Goal: Task Accomplishment & Management: Manage account settings

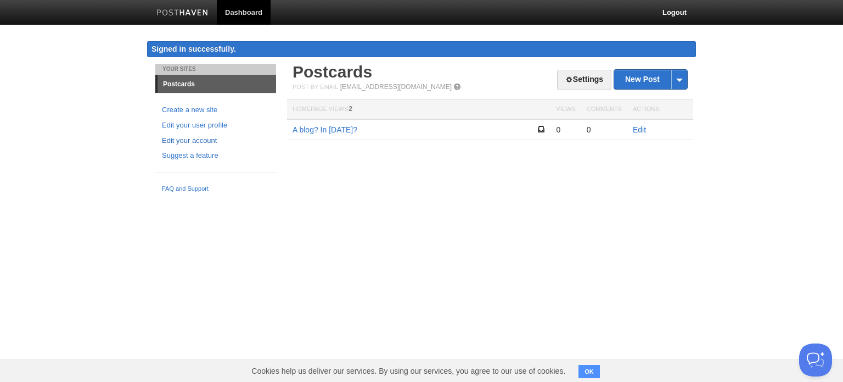
click at [206, 142] on link "Edit your account" at bounding box center [216, 141] width 108 height 12
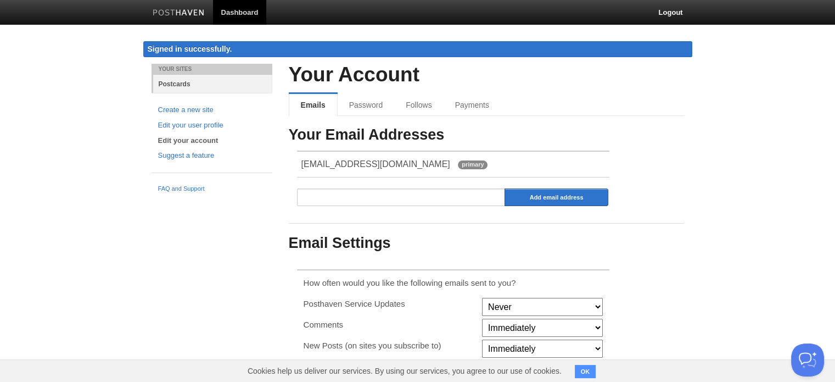
click at [180, 86] on link "Postcards" at bounding box center [212, 84] width 119 height 18
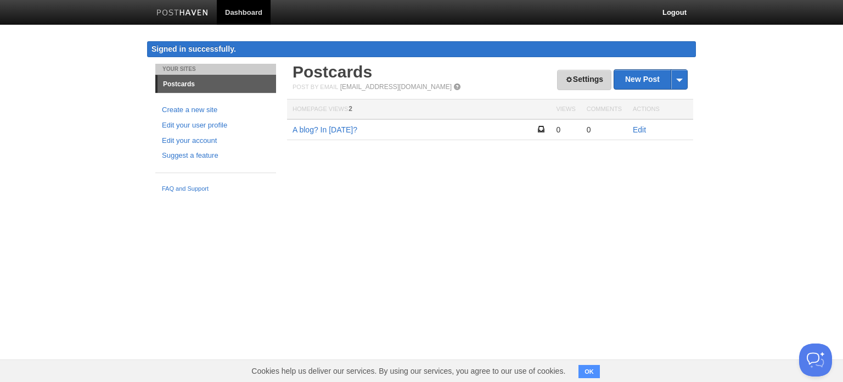
click at [595, 79] on link "Settings" at bounding box center [584, 80] width 54 height 20
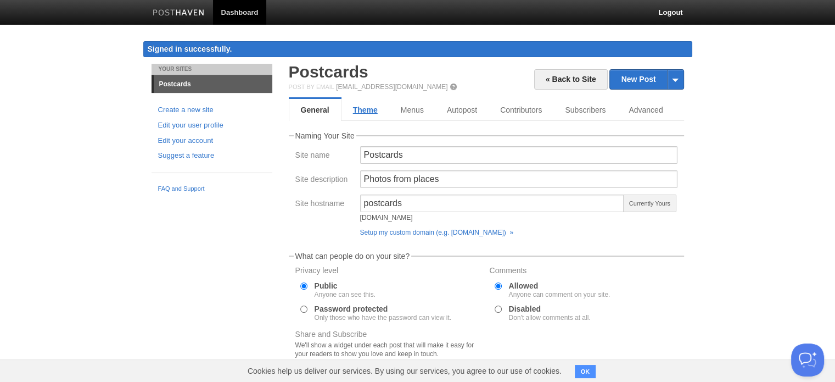
click at [363, 113] on link "Theme" at bounding box center [365, 110] width 48 height 22
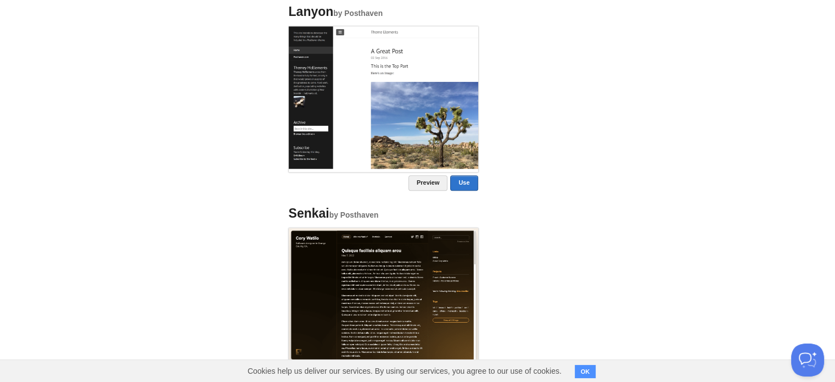
scroll to position [979, 0]
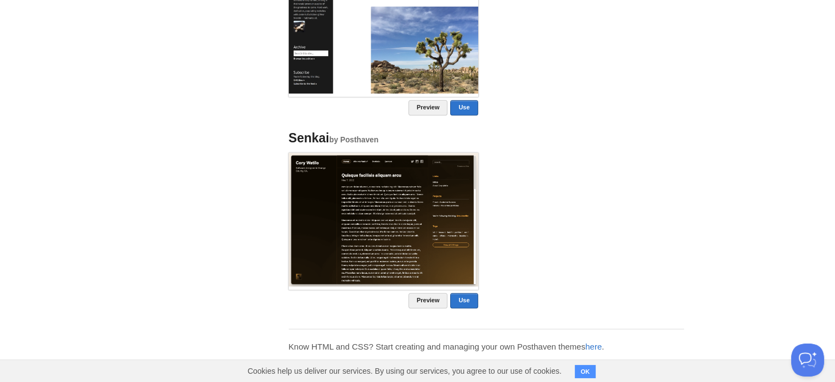
click at [589, 374] on button "OK" at bounding box center [585, 371] width 21 height 13
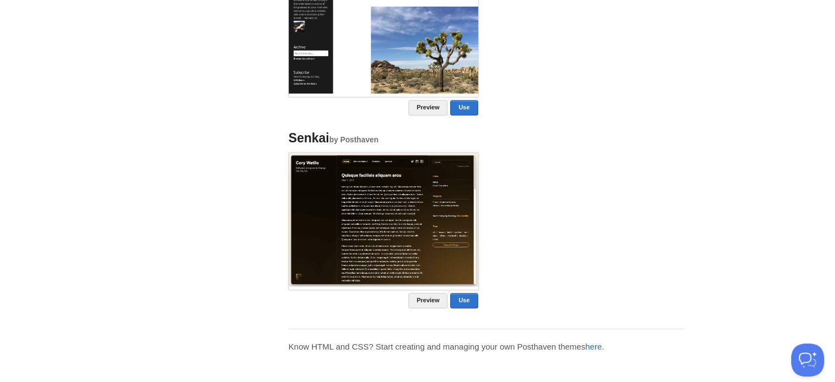
click at [599, 341] on link "here" at bounding box center [593, 345] width 16 height 9
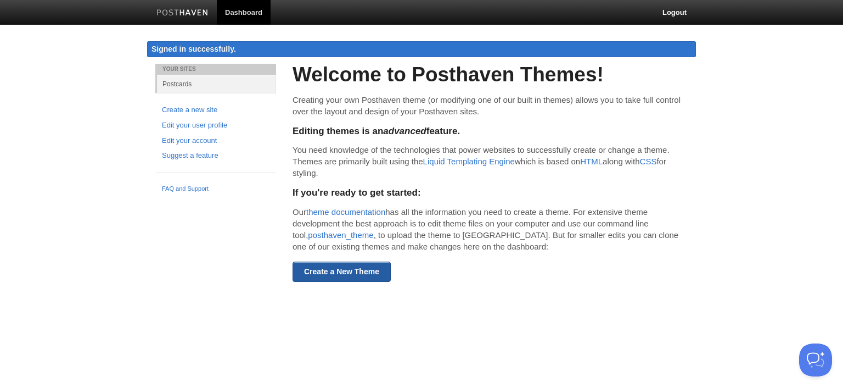
click at [352, 278] on link "Create a New Theme" at bounding box center [342, 271] width 98 height 20
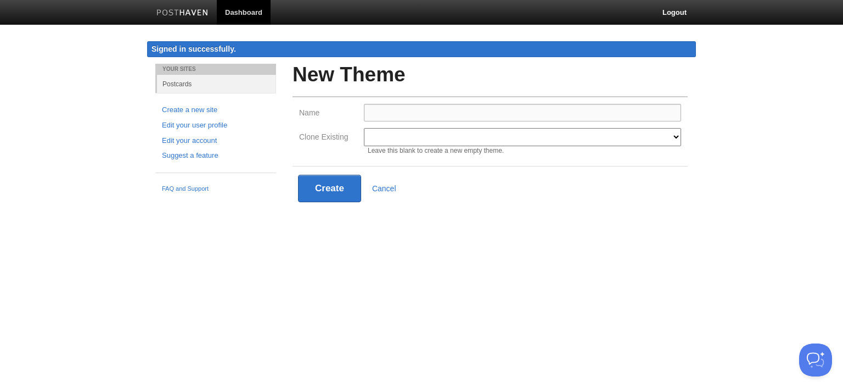
click at [430, 108] on input "Name" at bounding box center [522, 113] width 317 height 18
type input "[PERSON_NAME]"
click at [382, 137] on select "Modern Classic Ilun Omega [PERSON_NAME] [PERSON_NAME] Senkai Lagier" at bounding box center [522, 137] width 317 height 18
click at [532, 243] on html "Dashboard Logout Signed in successfully. Signed in successfully. × Your Sites P…" at bounding box center [421, 121] width 843 height 243
click at [668, 138] on select "Modern Classic Ilun Omega [PERSON_NAME] [PERSON_NAME] Senkai Lagier" at bounding box center [522, 137] width 317 height 18
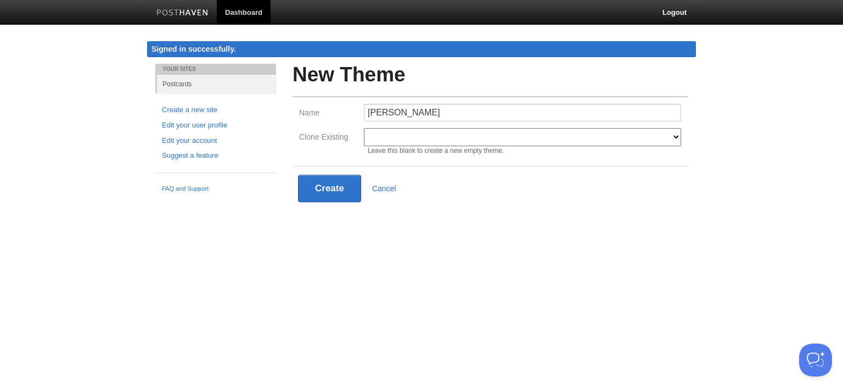
select select "597"
click at [364, 128] on select "Modern Classic Ilun Omega [PERSON_NAME] [PERSON_NAME] Senkai Lagier" at bounding box center [522, 137] width 317 height 18
click at [337, 201] on div "Create Cancel" at bounding box center [490, 188] width 395 height 44
click at [335, 189] on button "Create" at bounding box center [329, 188] width 63 height 27
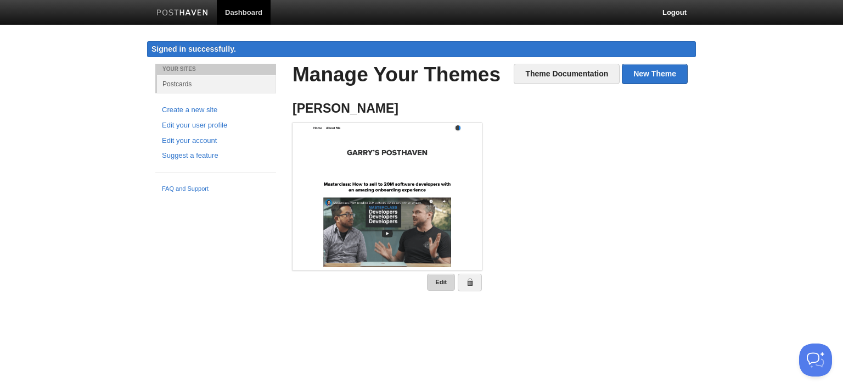
click at [440, 284] on link "Edit" at bounding box center [441, 281] width 28 height 17
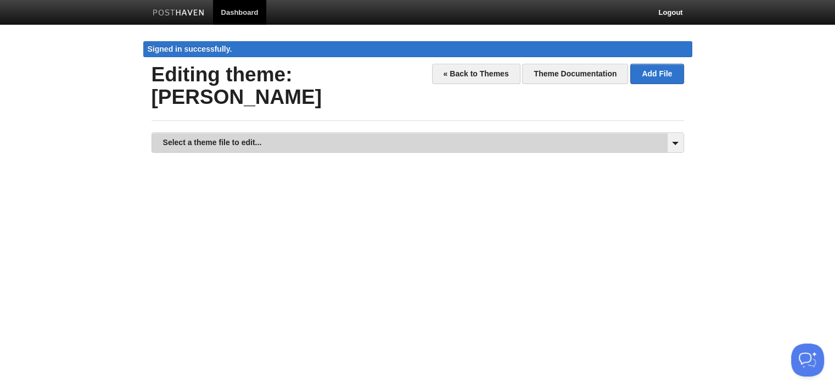
click at [663, 133] on link "Select a theme file to edit..." at bounding box center [417, 142] width 531 height 19
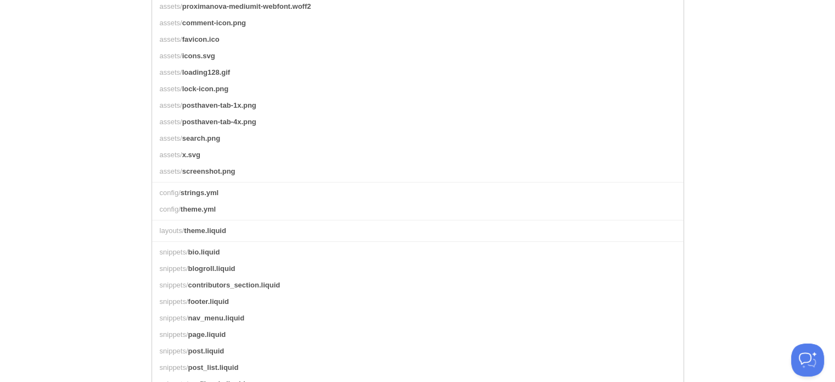
scroll to position [287, 0]
click at [536, 242] on link "snippets/ bio.liquid" at bounding box center [417, 250] width 531 height 16
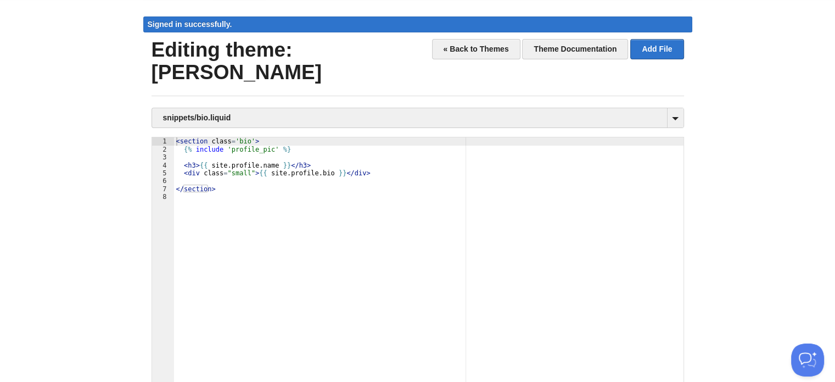
scroll to position [23, 0]
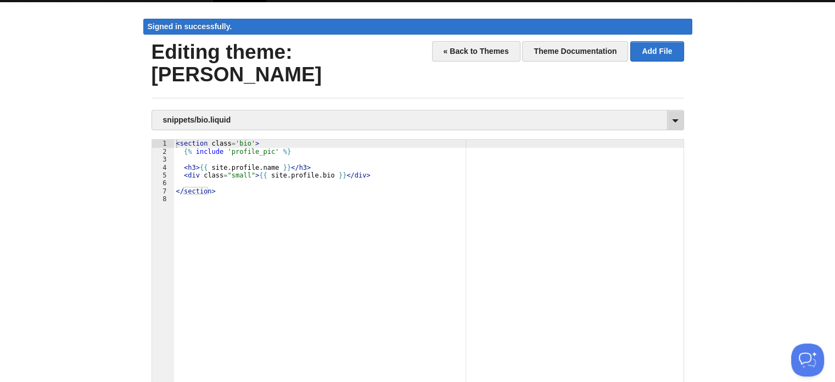
click at [671, 110] on span at bounding box center [675, 119] width 16 height 19
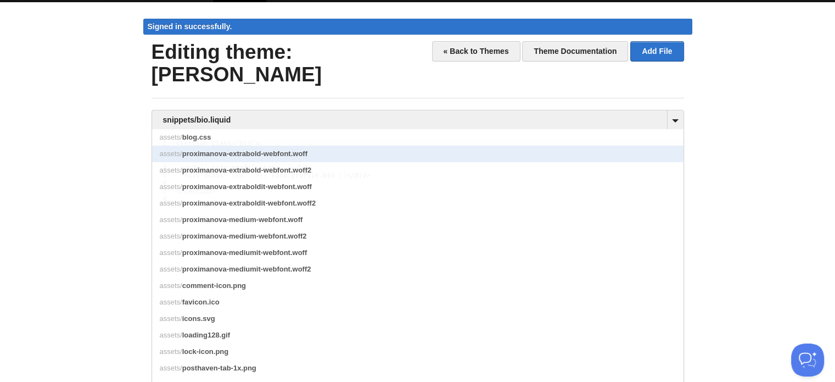
click at [425, 145] on link "assets/ proximanova-extrabold-webfont.woff" at bounding box center [417, 153] width 531 height 16
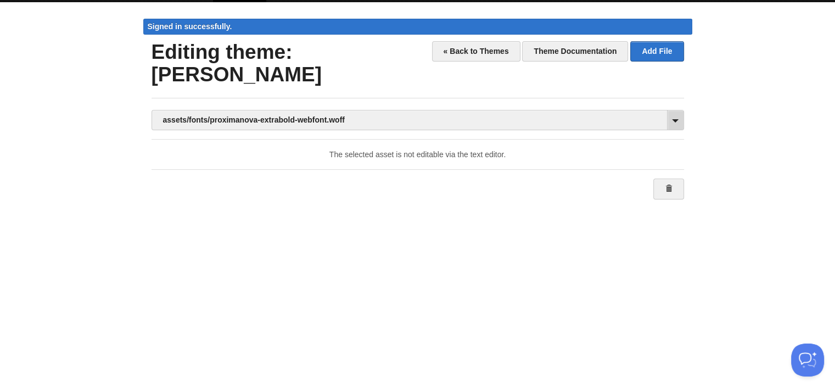
click at [677, 110] on span at bounding box center [675, 119] width 16 height 19
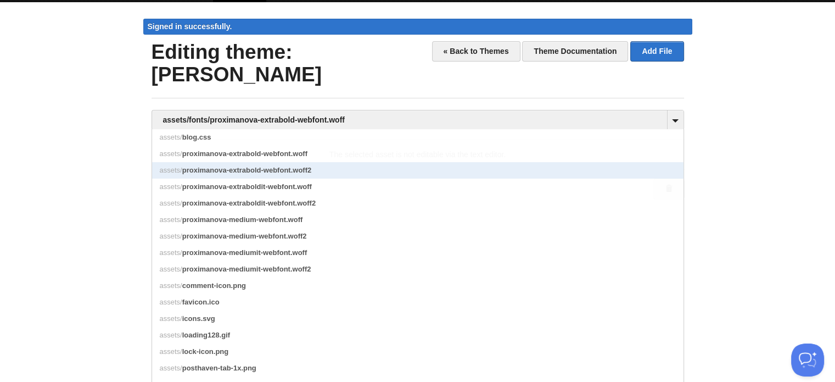
click at [542, 162] on link "assets/ proximanova-extrabold-webfont.woff2" at bounding box center [417, 170] width 531 height 16
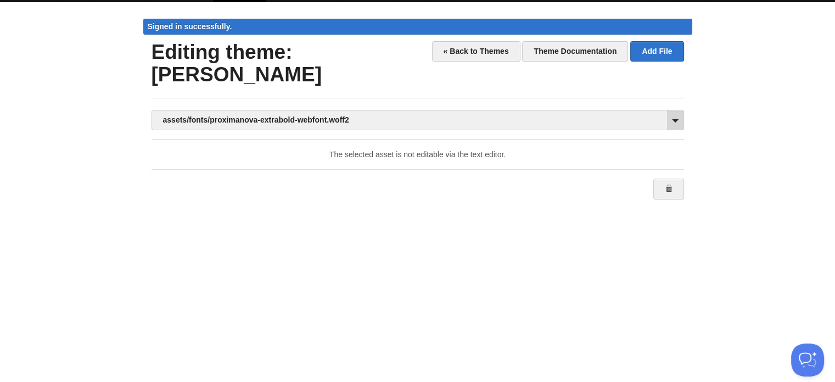
click at [675, 110] on span at bounding box center [675, 119] width 16 height 19
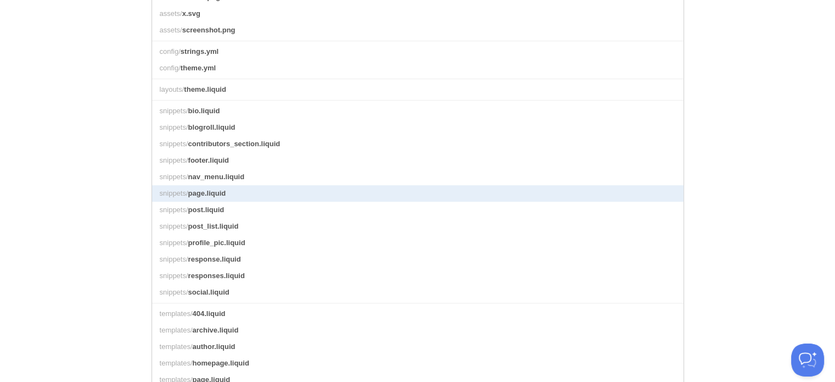
scroll to position [459, 0]
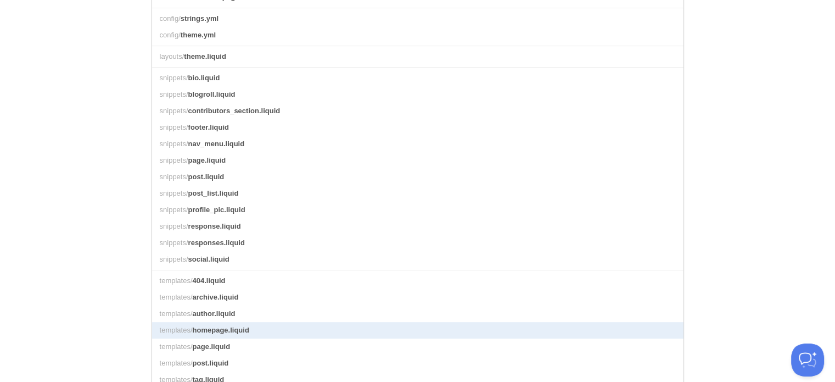
click at [457, 322] on link "templates/ homepage.liquid" at bounding box center [417, 330] width 531 height 16
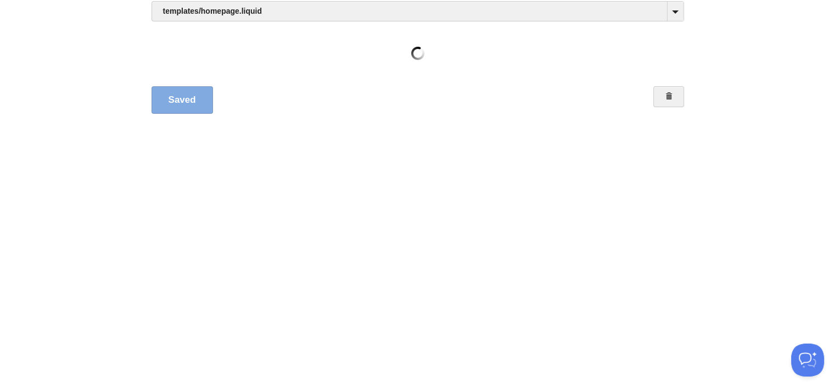
scroll to position [108, 0]
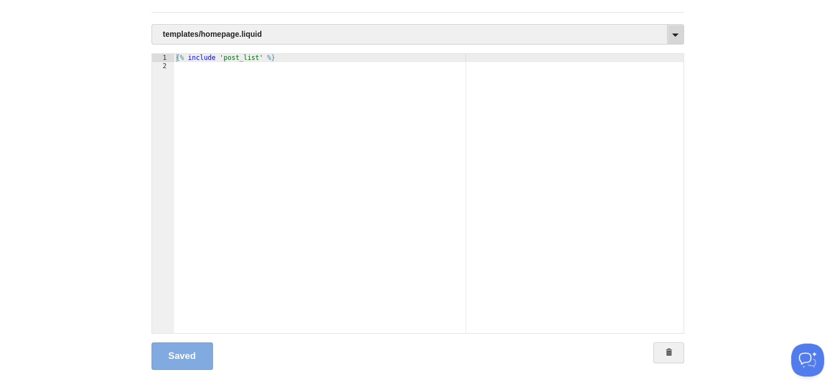
click at [673, 25] on span at bounding box center [675, 34] width 16 height 19
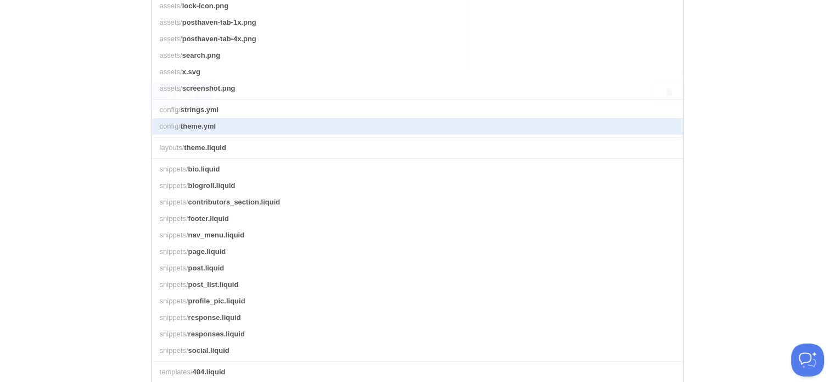
scroll to position [459, 0]
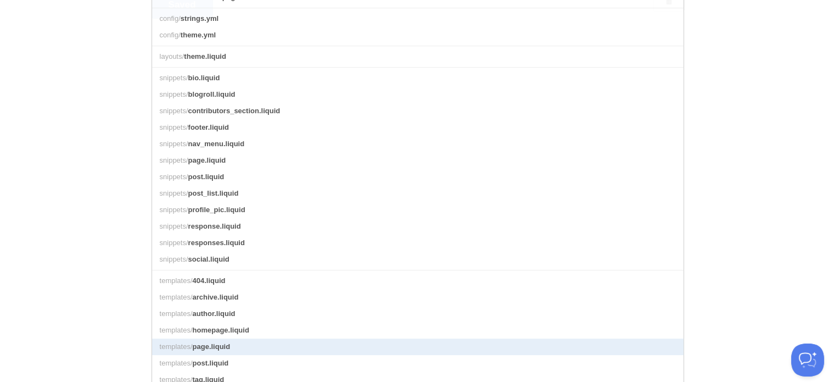
click at [410, 338] on link "templates/ page.liquid" at bounding box center [417, 346] width 531 height 16
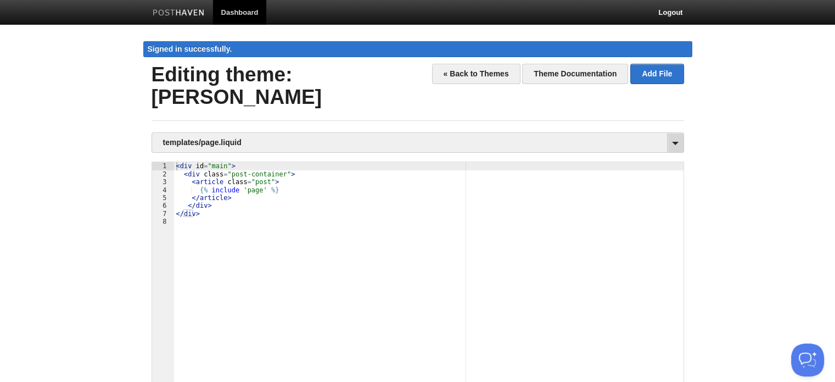
click at [674, 133] on span at bounding box center [675, 142] width 16 height 19
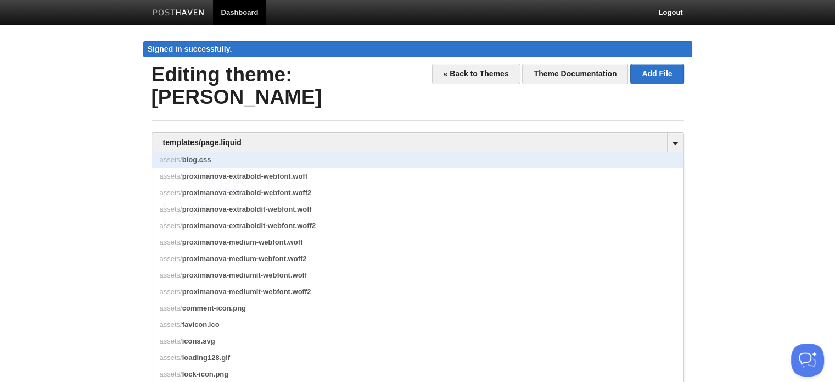
click at [617, 152] on link "assets/ blog.css" at bounding box center [417, 160] width 531 height 16
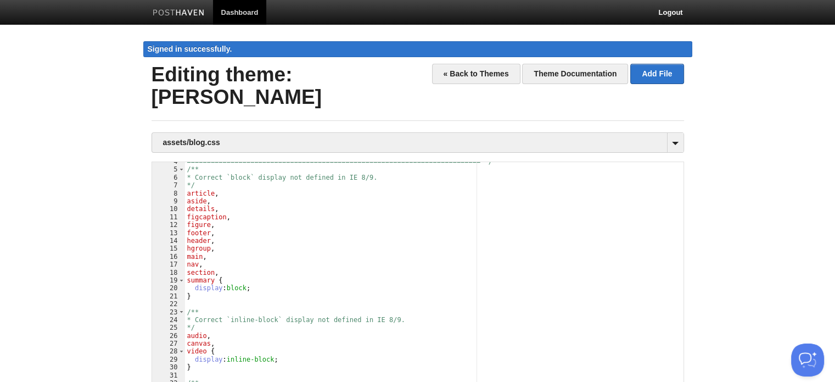
scroll to position [30, 0]
click at [199, 217] on div "========================================================================== */ /…" at bounding box center [430, 303] width 490 height 295
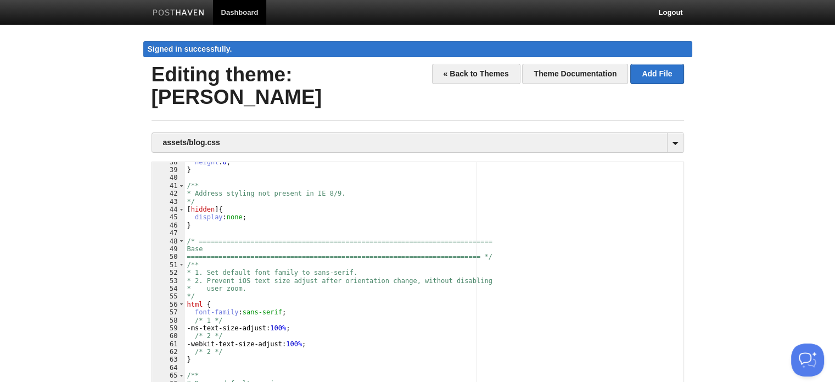
scroll to position [103, 0]
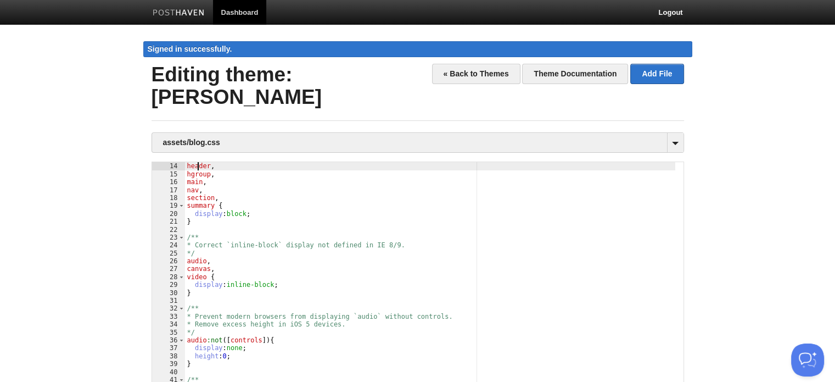
click at [729, 208] on body "Dashboard Logout Signed in successfully. Signed in successfully. × Theme [PERSO…" at bounding box center [417, 256] width 835 height 513
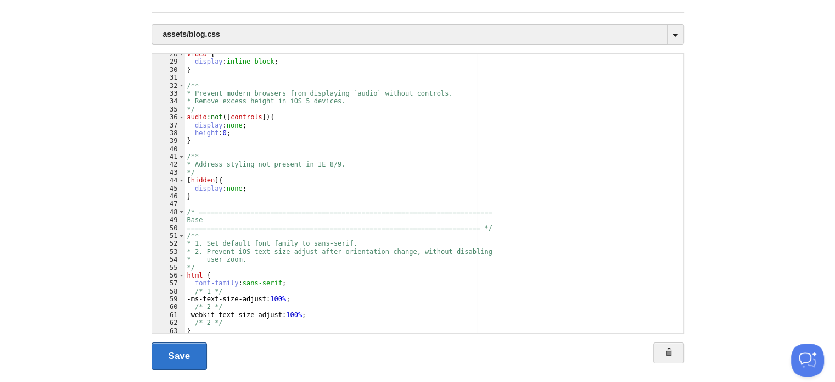
scroll to position [226, 0]
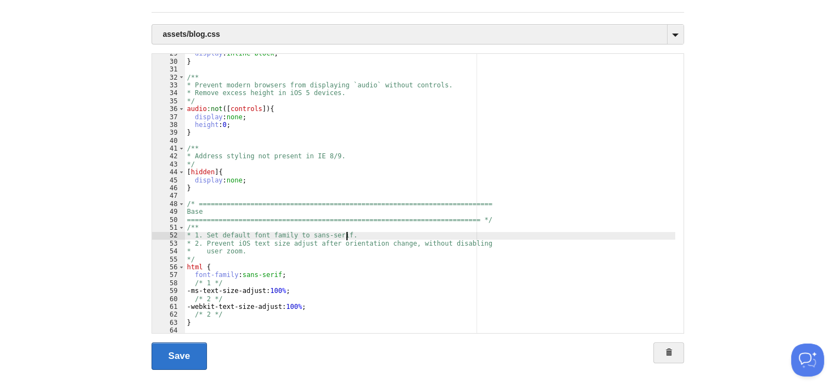
click at [503, 211] on div "display : inline-block ; } /** * Prevent modern browsers from displaying `audio…" at bounding box center [430, 196] width 490 height 295
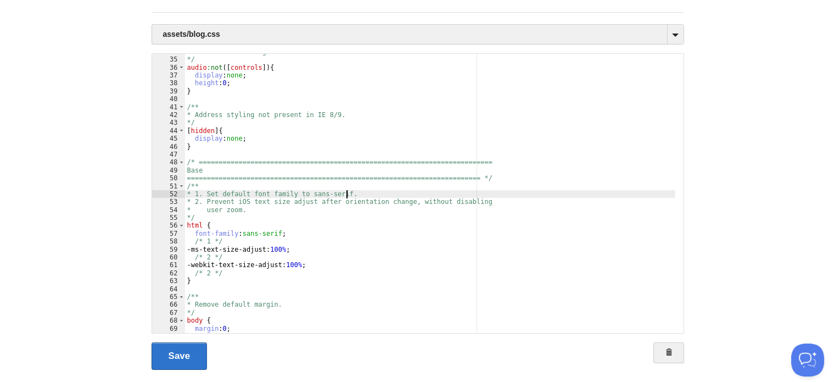
scroll to position [267, 0]
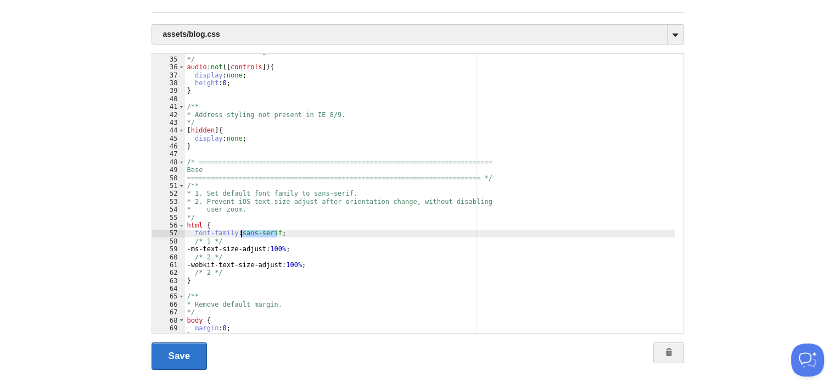
drag, startPoint x: 277, startPoint y: 210, endPoint x: 240, endPoint y: 210, distance: 36.2
click at [240, 210] on div "* Remove excess height in iOS 5 devices. */ audio :not ([ controls ]) { display…" at bounding box center [430, 194] width 490 height 295
type textarea ""
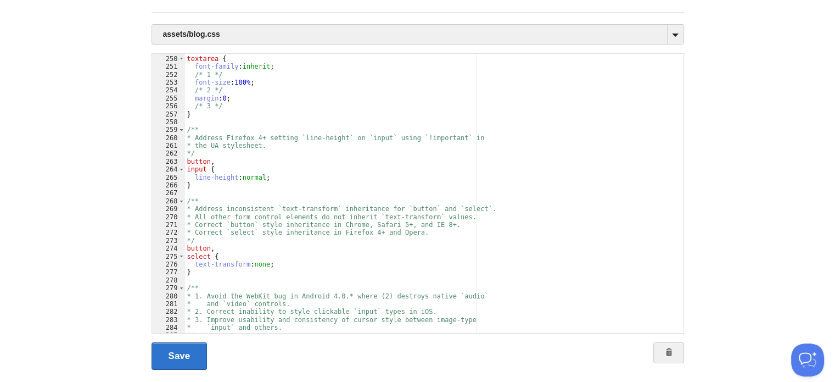
scroll to position [1971, 0]
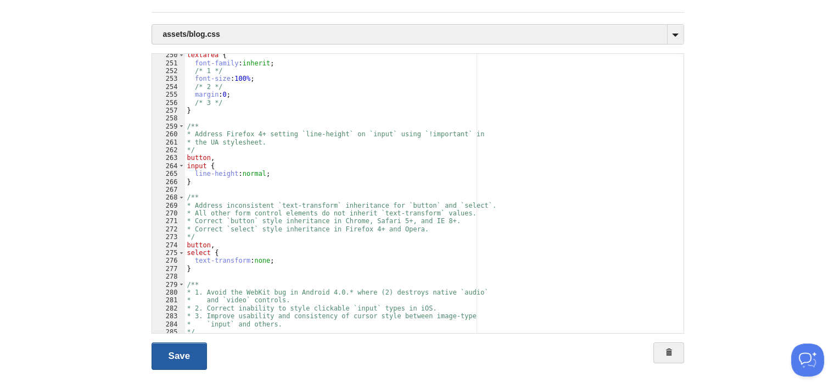
click at [193, 342] on link "Save" at bounding box center [180, 355] width 56 height 27
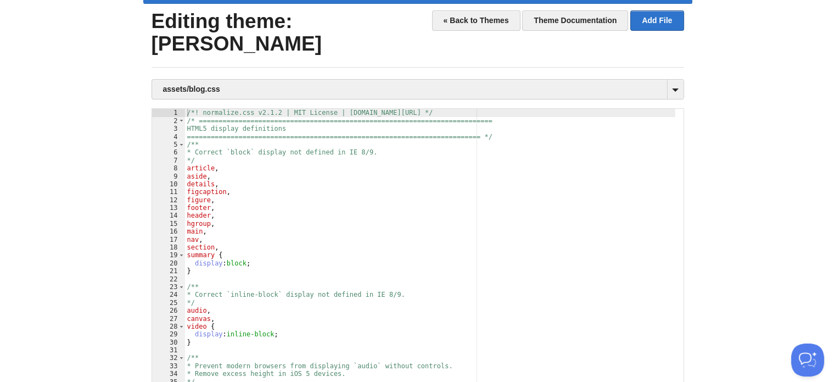
scroll to position [0, 0]
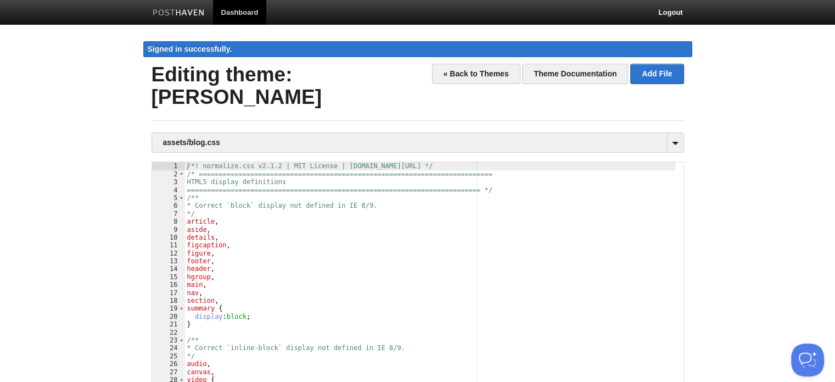
click at [173, 15] on img at bounding box center [179, 13] width 52 height 8
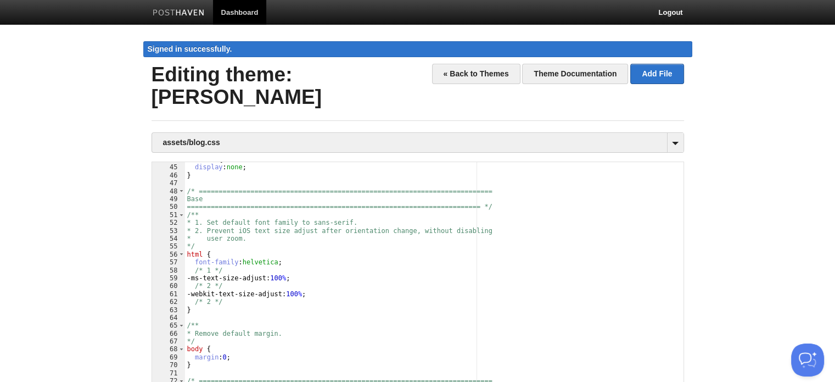
scroll to position [354, 0]
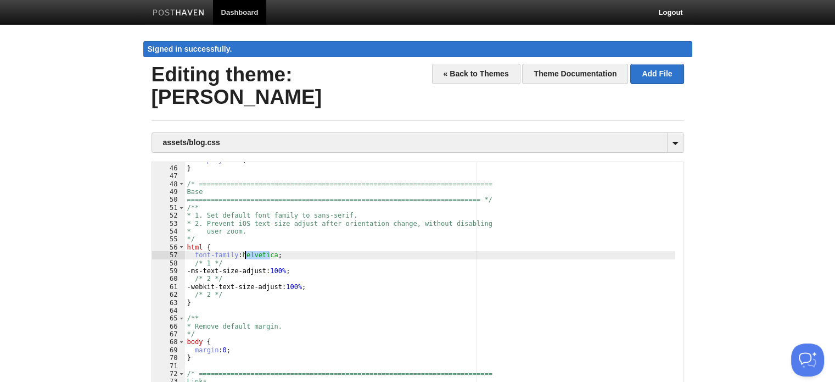
drag, startPoint x: 272, startPoint y: 234, endPoint x: 244, endPoint y: 230, distance: 27.7
click at [244, 230] on div "display : none ; } /* =========================================================…" at bounding box center [430, 303] width 490 height 295
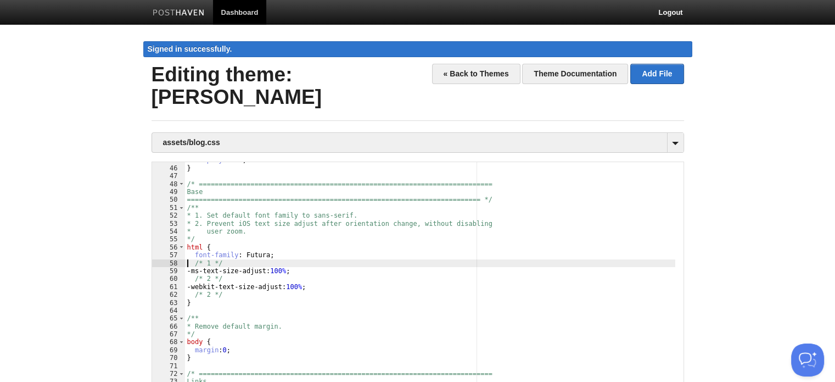
click at [301, 234] on div "display : none ; } /* =========================================================…" at bounding box center [430, 303] width 490 height 295
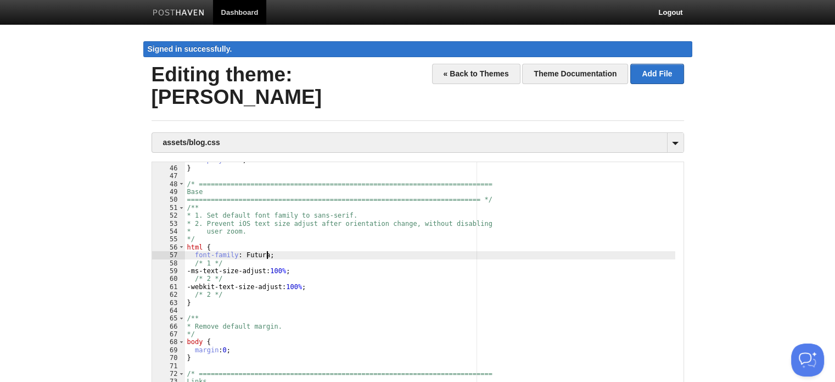
click at [301, 234] on div "display : none ; } /* =========================================================…" at bounding box center [430, 303] width 490 height 295
click at [261, 233] on div "display : none ; } /* =========================================================…" at bounding box center [430, 303] width 490 height 295
type textarea ""
click at [294, 225] on div "display : none ; } /* =========================================================…" at bounding box center [430, 303] width 490 height 295
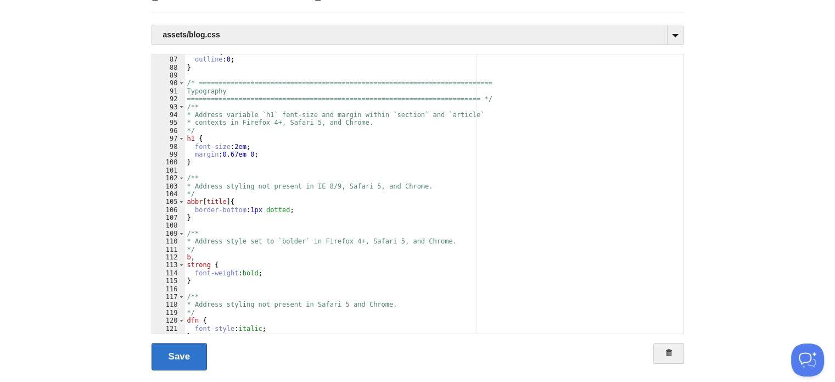
scroll to position [108, 0]
click at [180, 342] on link "Save" at bounding box center [180, 355] width 56 height 27
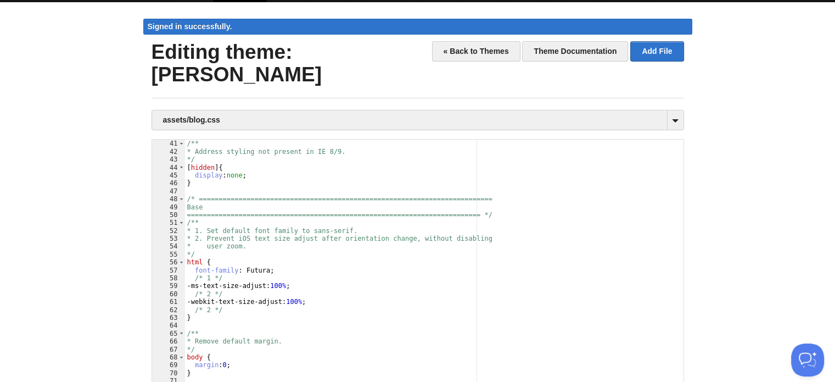
scroll to position [337, 0]
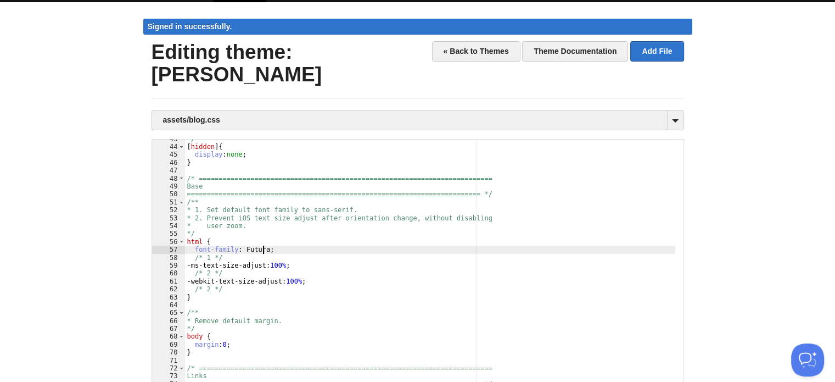
click at [262, 227] on div "*/ [ hidden ] { display : none ; } /* =========================================…" at bounding box center [430, 282] width 490 height 295
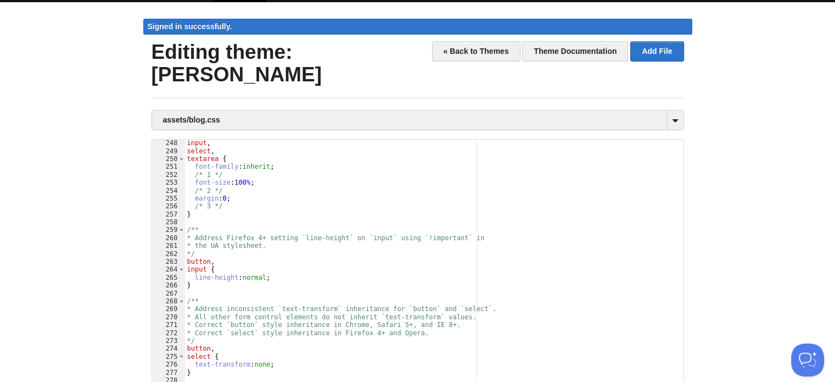
scroll to position [1952, 0]
click at [264, 144] on div "button , input , select , textarea { font-family : inherit ; /* 1 */ font-size …" at bounding box center [430, 279] width 490 height 295
click at [275, 141] on div "button , input , select , textarea { font-family : inherit ; /* 1 */ font-size …" at bounding box center [430, 279] width 490 height 295
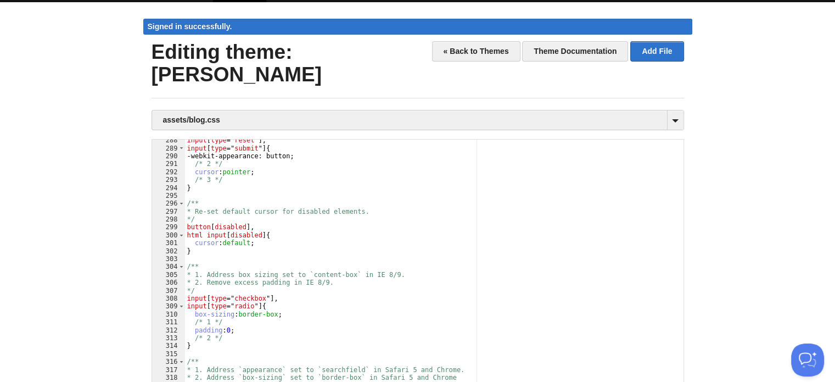
scroll to position [2272, 0]
click at [248, 149] on div "input [ type =" reset "], input [ type =" submit "] { -webkit-appearance: butto…" at bounding box center [430, 284] width 490 height 295
click at [237, 150] on div "input [ type =" reset "], input [ type =" submit "] { -webkit-appearance: butto…" at bounding box center [430, 284] width 490 height 295
click at [248, 149] on div "input [ type =" reset "], input [ type =" submit "] { -webkit-appearance: butto…" at bounding box center [430, 284] width 490 height 295
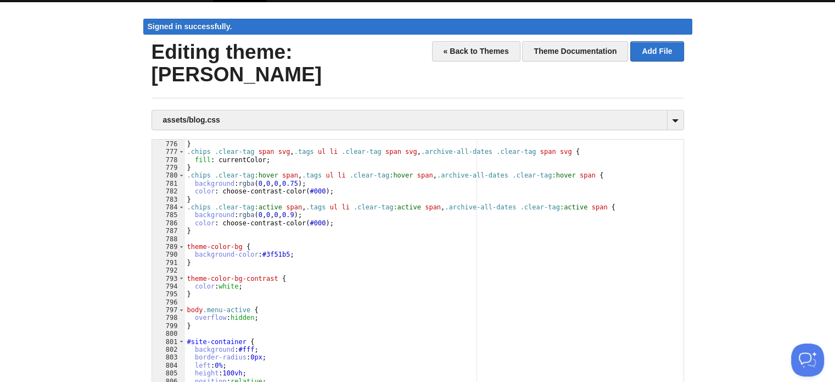
scroll to position [6126, 0]
click at [283, 231] on div "width : 18 px ; } .chips .clear-tag span svg , .tags ul li .clear-tag span svg …" at bounding box center [430, 280] width 490 height 295
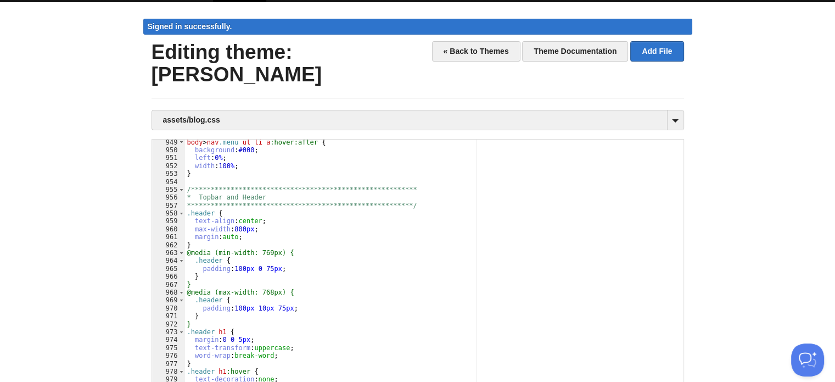
scroll to position [7496, 0]
click at [284, 323] on div "**********" at bounding box center [430, 285] width 490 height 295
type textarea ""
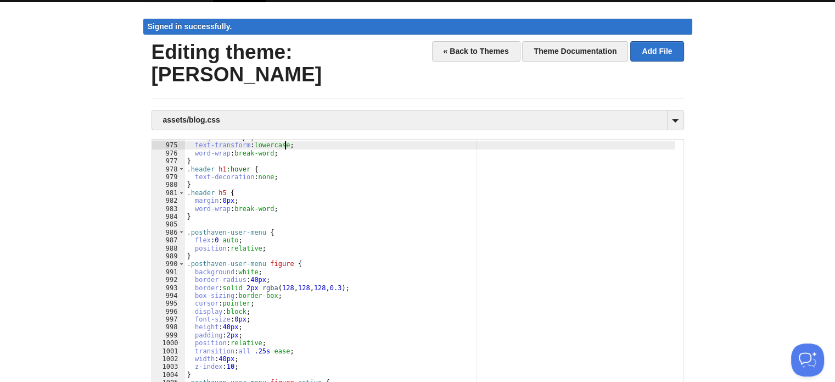
scroll to position [108, 0]
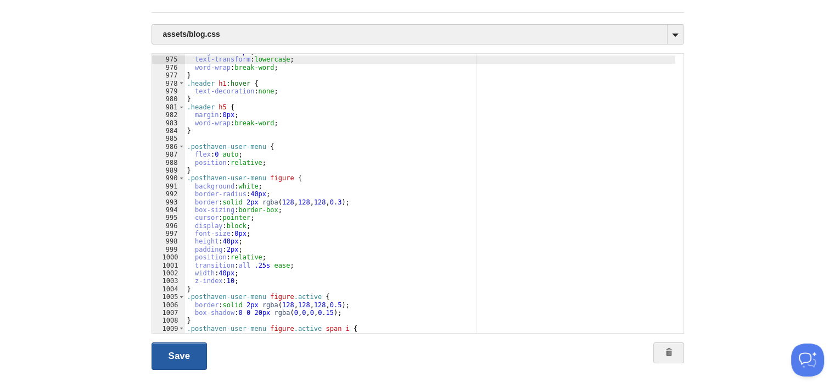
click at [186, 342] on link "Save" at bounding box center [180, 355] width 56 height 27
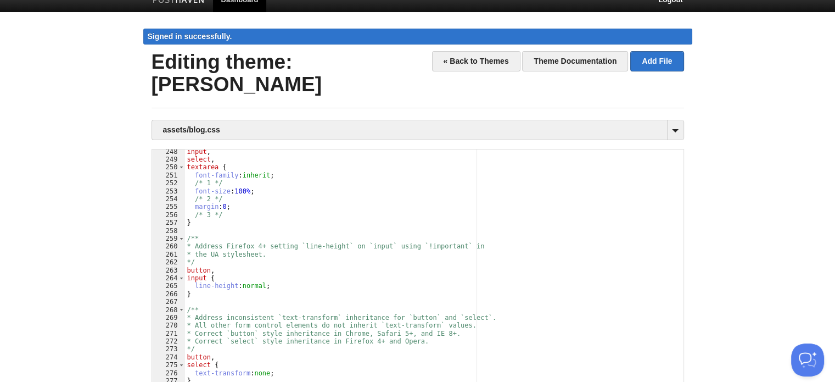
scroll to position [2018, 0]
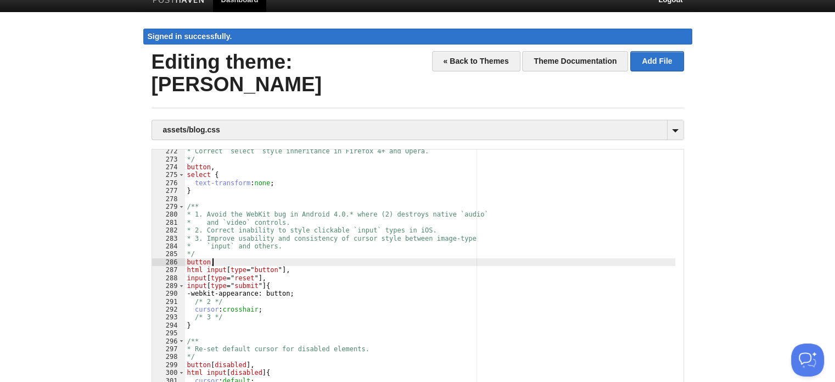
click at [345, 236] on div "* Correct `select` style inheritance in Firefox 4+ and Opera. */ button , selec…" at bounding box center [430, 294] width 490 height 295
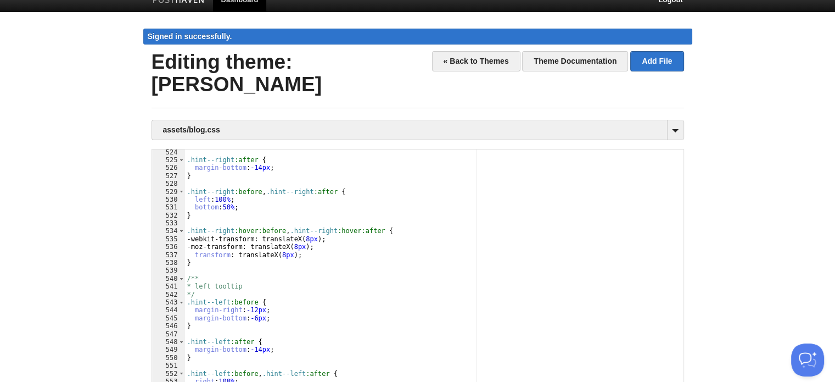
scroll to position [4154, 0]
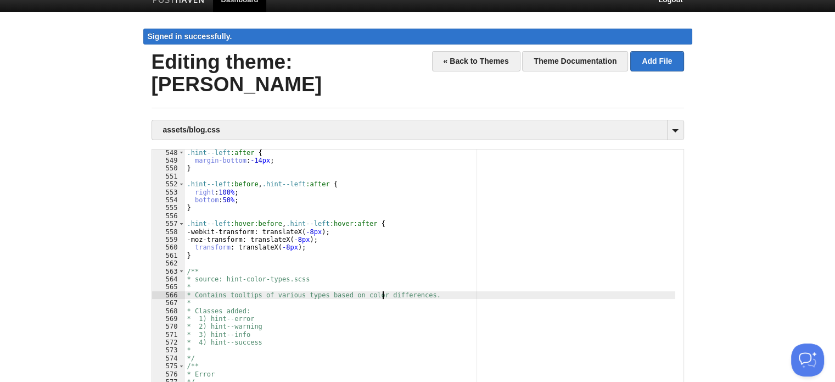
click at [382, 273] on div ".hint--left :after { margin-bottom : -14 px ; } .hint--left :before , .hint--le…" at bounding box center [430, 296] width 490 height 295
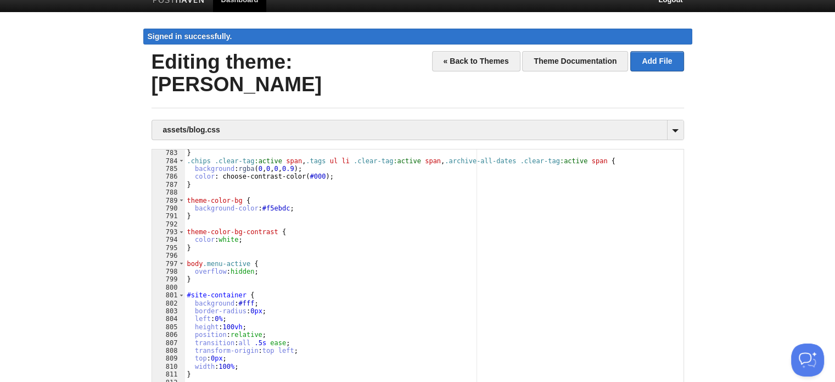
scroll to position [6183, 0]
click at [282, 186] on div "} .chips .clear-tag :active span , .tags ul li .clear-tag :active span , .archi…" at bounding box center [430, 296] width 490 height 295
click at [298, 188] on div "} .chips .clear-tag :active span , .tags ul li .clear-tag :active span , .archi…" at bounding box center [430, 296] width 490 height 295
click at [284, 187] on div "} .chips .clear-tag :active span , .tags ul li .clear-tag :active span , .archi…" at bounding box center [430, 296] width 490 height 295
click at [321, 198] on div "} .chips .clear-tag :active span , .tags ul li .clear-tag :active span , .archi…" at bounding box center [430, 296] width 490 height 295
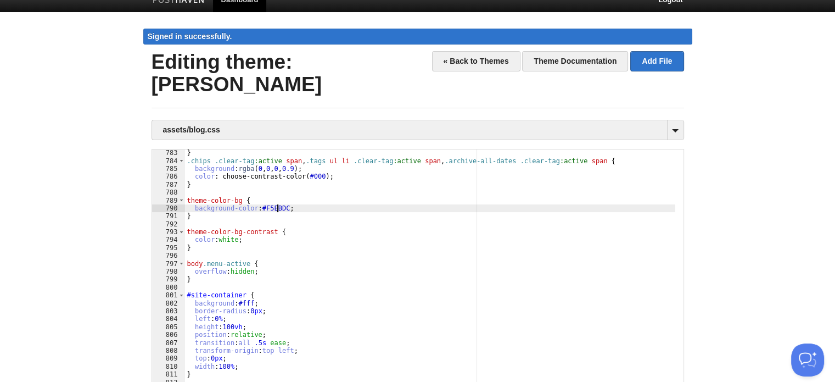
click at [277, 187] on div "} .chips .clear-tag :active span , .tags ul li .clear-tag :active span , .archi…" at bounding box center [430, 296] width 490 height 295
click at [264, 184] on div "} .chips .clear-tag :active span , .tags ul li .clear-tag :active span , .archi…" at bounding box center [430, 296] width 490 height 295
click at [369, 174] on div "} .chips .clear-tag :active span , .tags ul li .clear-tag :active span , .archi…" at bounding box center [430, 296] width 490 height 295
click at [265, 185] on div "} .chips .clear-tag :active span , .tags ul li .clear-tag :active span , .archi…" at bounding box center [430, 296] width 490 height 295
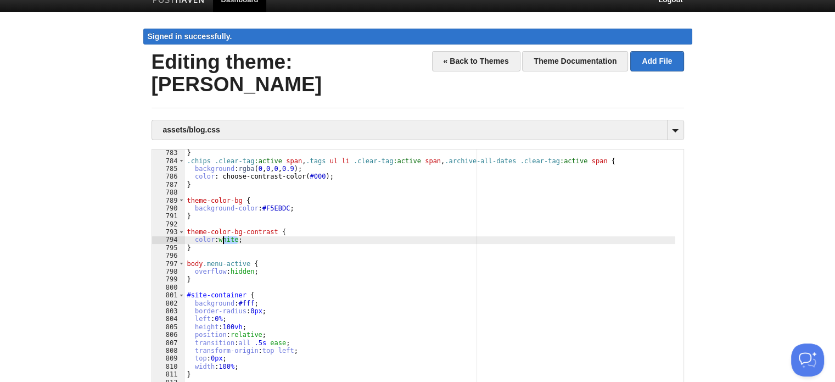
drag, startPoint x: 237, startPoint y: 215, endPoint x: 220, endPoint y: 215, distance: 17.0
click at [220, 215] on div "} .chips .clear-tag :active span , .tags ul li .clear-tag :active span , .archi…" at bounding box center [430, 296] width 490 height 295
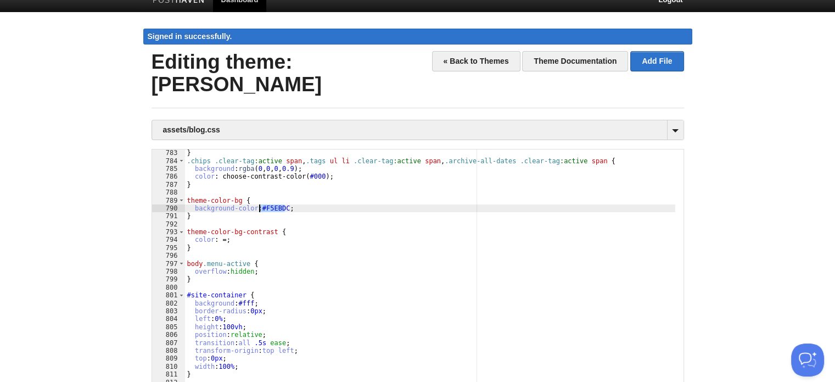
drag, startPoint x: 284, startPoint y: 183, endPoint x: 259, endPoint y: 183, distance: 25.8
click at [259, 183] on div "} .chips .clear-tag :active span , .tags ul li .clear-tag :active span , .archi…" at bounding box center [430, 296] width 490 height 295
click at [259, 183] on div "} .chips .clear-tag :active span , .tags ul li .clear-tag :active span , .archi…" at bounding box center [430, 288] width 490 height 279
click at [224, 217] on div "} .chips .clear-tag :active span , .tags ul li .clear-tag :active span , .archi…" at bounding box center [430, 296] width 490 height 295
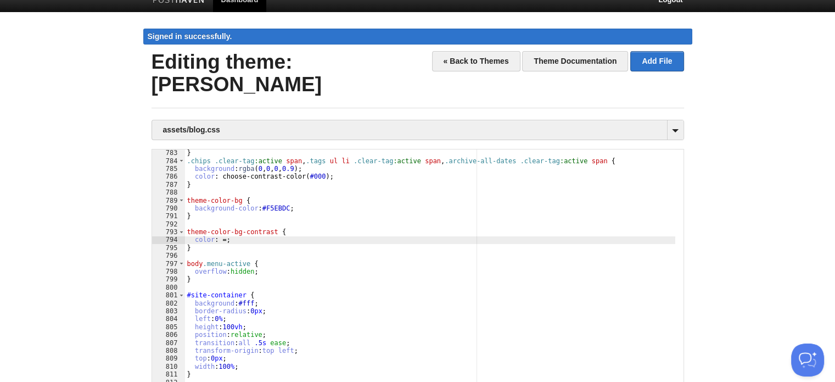
type textarea ""
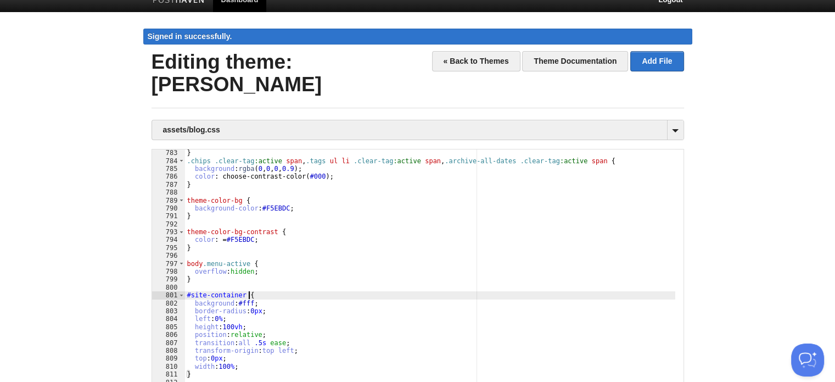
click at [349, 274] on div "} .chips .clear-tag :active span , .tags ul li .clear-tag :active span , .archi…" at bounding box center [430, 296] width 490 height 295
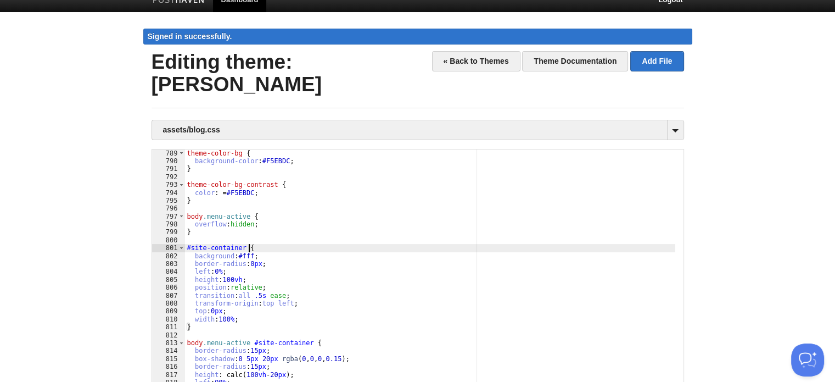
scroll to position [6239, 0]
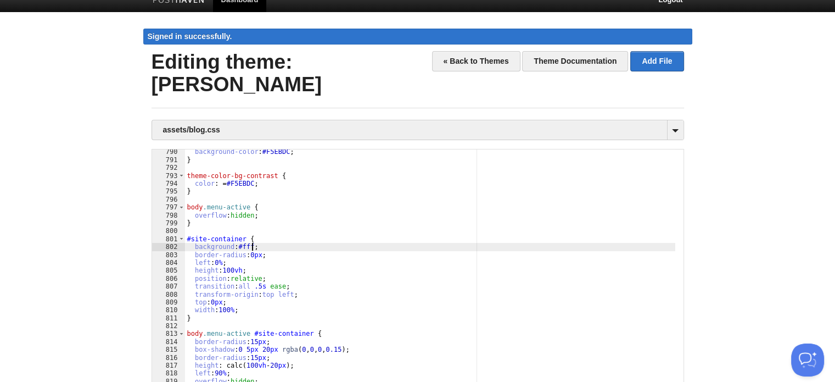
click at [250, 223] on div "**********" at bounding box center [430, 295] width 490 height 295
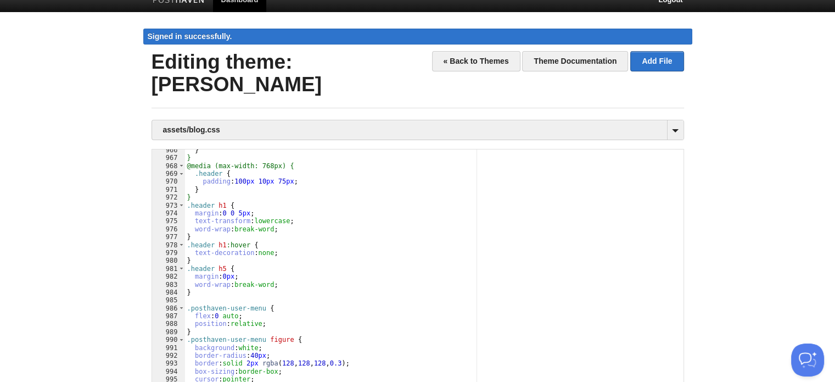
scroll to position [7633, 0]
click at [253, 321] on div "} } @media (max-width: 768px) { .header { padding : 100 px 10 px 75 px ; } } .h…" at bounding box center [430, 293] width 490 height 295
click at [256, 324] on div "} } @media (max-width: 768px) { .header { padding : 100 px 10 px 75 px ; } } .h…" at bounding box center [430, 293] width 490 height 295
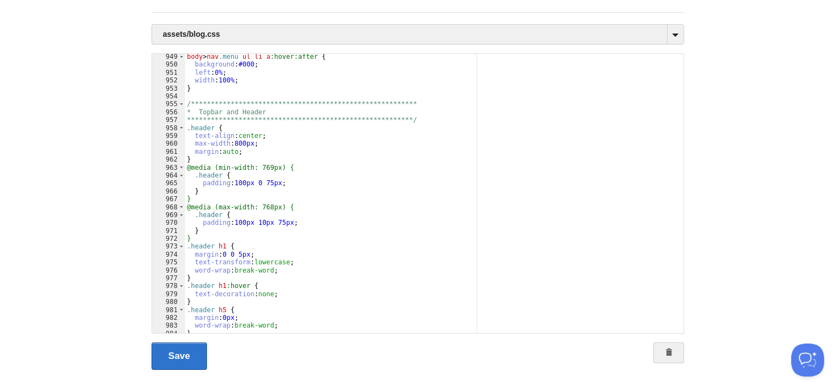
scroll to position [7496, 0]
click at [183, 342] on link "Save" at bounding box center [180, 355] width 56 height 27
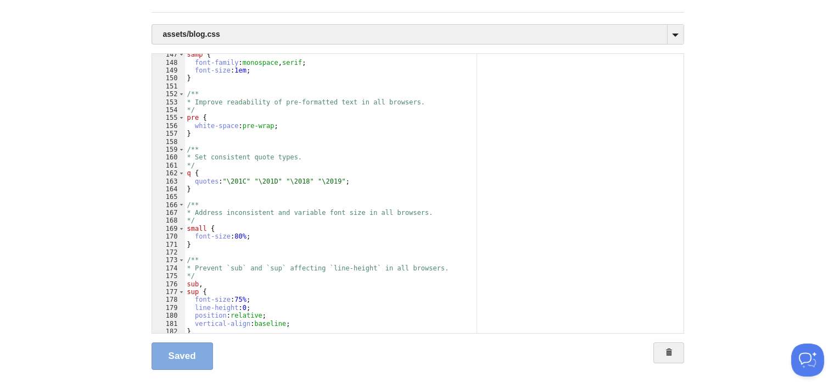
scroll to position [1162, 0]
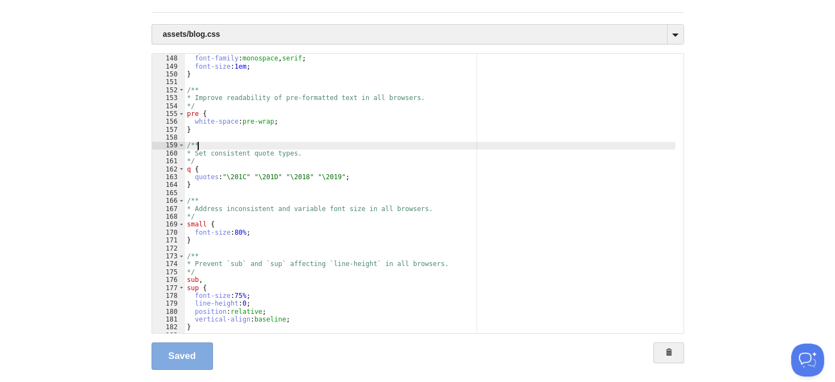
click at [309, 125] on div "samp { font-family : monospace , serif ; font-size : 1 em ; } /** * Improve rea…" at bounding box center [430, 194] width 490 height 295
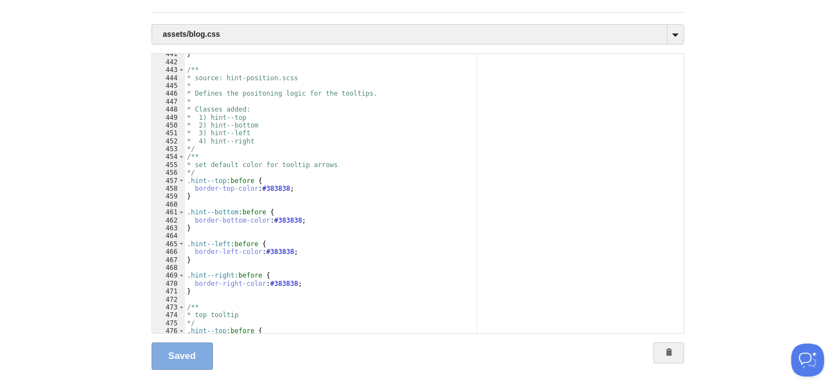
scroll to position [3482, 0]
drag, startPoint x: 283, startPoint y: 163, endPoint x: 262, endPoint y: 164, distance: 20.3
click at [262, 164] on div "} /** * source: hint-position.scss * * Defines the positoning logic for the too…" at bounding box center [430, 197] width 490 height 295
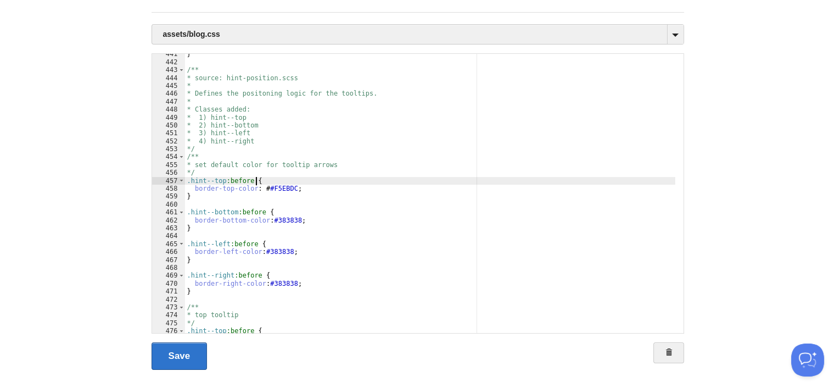
click at [267, 161] on div "} /** * source: hint-position.scss * * Defines the positoning logic for the too…" at bounding box center [430, 197] width 490 height 295
click at [265, 167] on div "} /** * source: hint-position.scss * * Defines the positoning logic for the too…" at bounding box center [430, 197] width 490 height 295
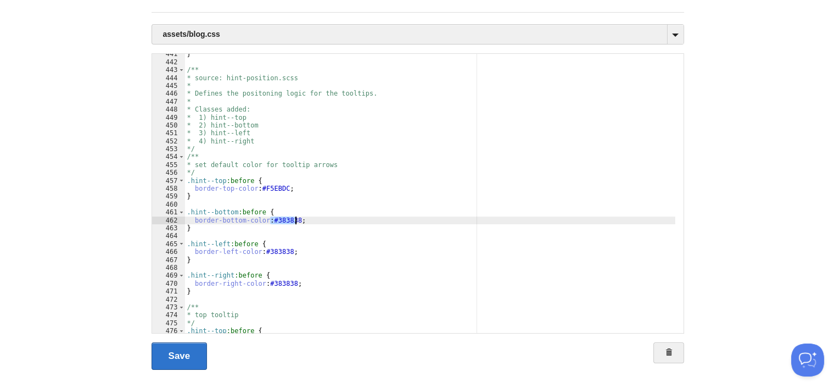
drag, startPoint x: 271, startPoint y: 195, endPoint x: 296, endPoint y: 195, distance: 25.3
click at [296, 195] on div "} /** * source: hint-position.scss * * Defines the positoning logic for the too…" at bounding box center [430, 197] width 490 height 295
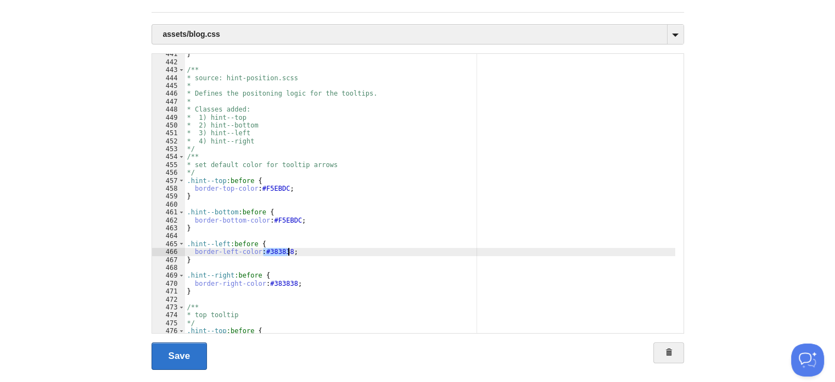
drag, startPoint x: 264, startPoint y: 228, endPoint x: 287, endPoint y: 226, distance: 23.1
click at [287, 226] on div "} /** * source: hint-position.scss * * Defines the positoning logic for the too…" at bounding box center [430, 197] width 490 height 295
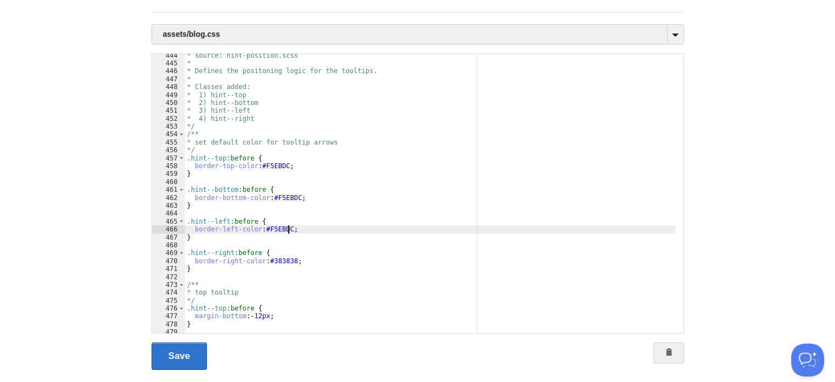
scroll to position [3507, 0]
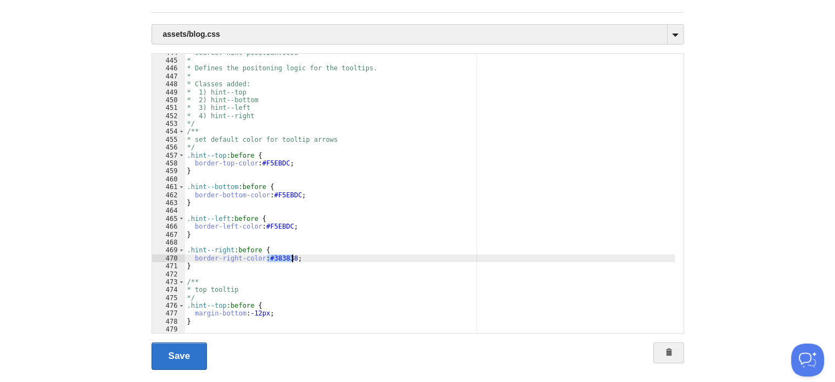
drag, startPoint x: 266, startPoint y: 234, endPoint x: 291, endPoint y: 234, distance: 25.3
click at [291, 234] on div "* source: hint-position.scss * * Defines the positoning logic for the tooltips.…" at bounding box center [430, 196] width 490 height 295
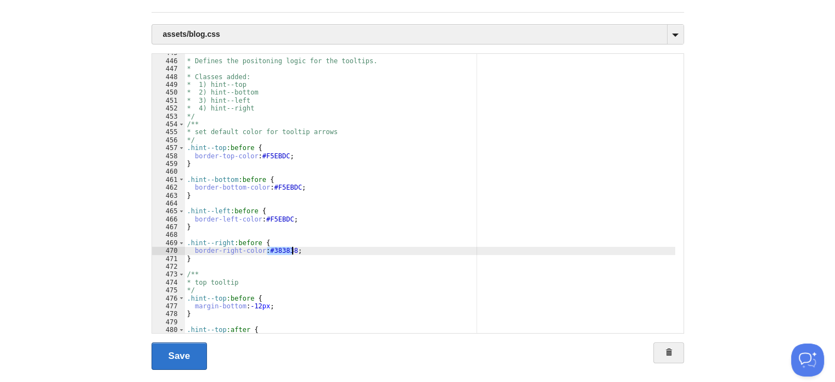
scroll to position [3515, 0]
click at [272, 225] on div "* * Defines the positoning logic for the tooltips. * * Classes added: * 1) hint…" at bounding box center [430, 193] width 490 height 279
drag, startPoint x: 264, startPoint y: 228, endPoint x: 271, endPoint y: 228, distance: 6.6
click at [271, 228] on div "* * Defines the positoning logic for the tooltips. * * Classes added: * 1) hint…" at bounding box center [430, 196] width 490 height 295
click at [292, 225] on div "* * Defines the positoning logic for the tooltips. * * Classes added: * 1) hint…" at bounding box center [430, 196] width 490 height 295
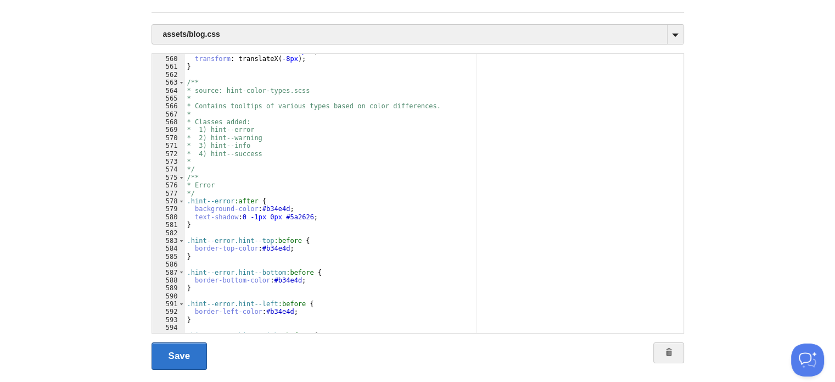
scroll to position [4419, 0]
drag, startPoint x: 263, startPoint y: 184, endPoint x: 285, endPoint y: 188, distance: 22.3
click at [285, 188] on div "-moz-transform: translateX( -8 px ); transform : translateX( -8 px ); } /** * s…" at bounding box center [430, 194] width 490 height 295
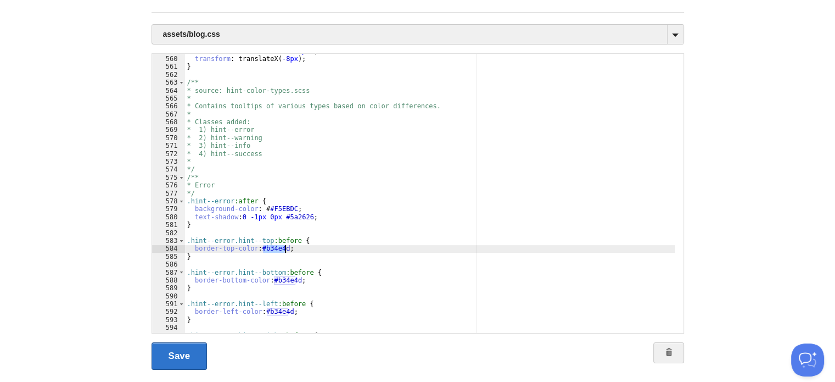
drag, startPoint x: 264, startPoint y: 227, endPoint x: 283, endPoint y: 227, distance: 19.8
click at [283, 227] on div "-moz-transform: translateX( -8 px ); transform : translateX( -8 px ); } /** * s…" at bounding box center [430, 194] width 490 height 295
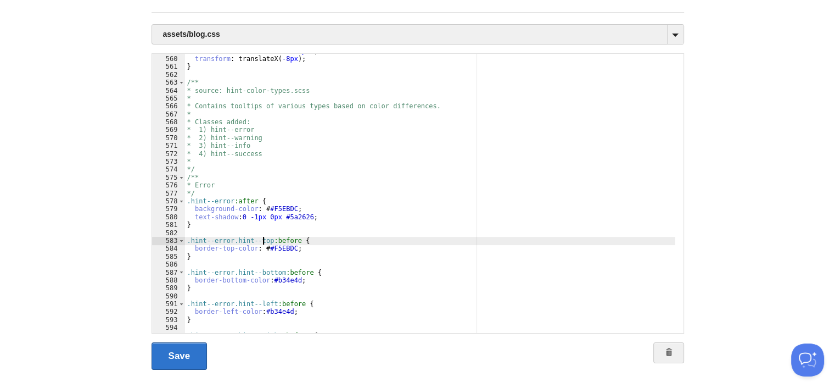
click at [264, 221] on div "-moz-transform: translateX( -8 px ); transform : translateX( -8 px ); } /** * s…" at bounding box center [430, 194] width 490 height 295
click at [262, 228] on div "-moz-transform: translateX( -8 px ); transform : translateX( -8 px ); } /** * s…" at bounding box center [430, 194] width 490 height 295
click at [260, 182] on div "-moz-transform: translateX( -8 px ); transform : translateX( -8 px ); } /** * s…" at bounding box center [430, 194] width 490 height 295
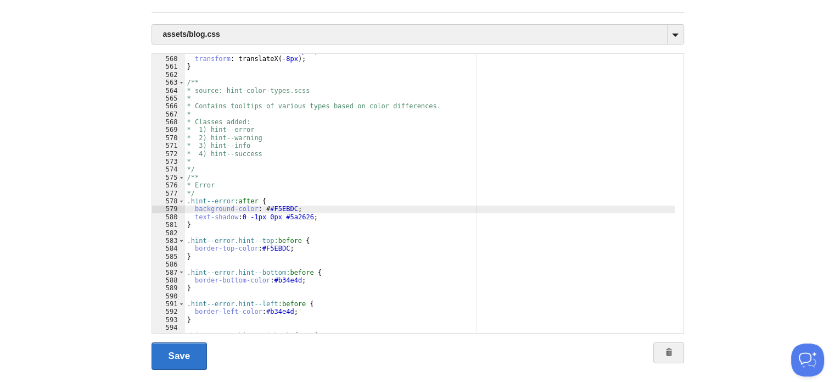
click at [263, 184] on div "-moz-transform: translateX( -8 px ); transform : translateX( -8 px ); } /** * s…" at bounding box center [430, 194] width 490 height 295
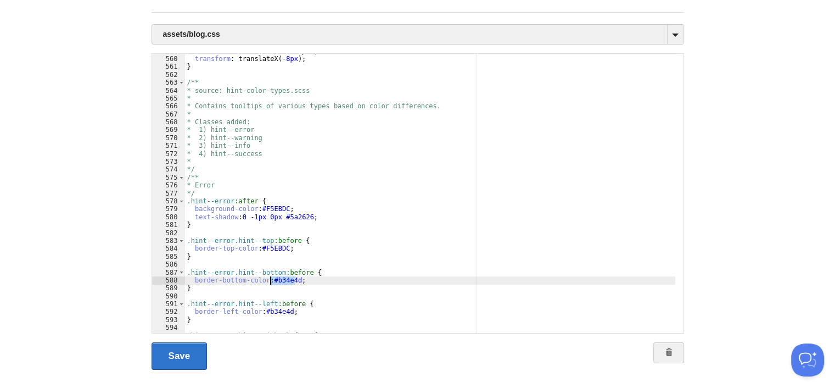
drag, startPoint x: 294, startPoint y: 256, endPoint x: 270, endPoint y: 255, distance: 24.2
click at [270, 255] on div "-moz-transform: translateX( -8 px ); transform : translateX( -8 px ); } /** * s…" at bounding box center [430, 194] width 490 height 295
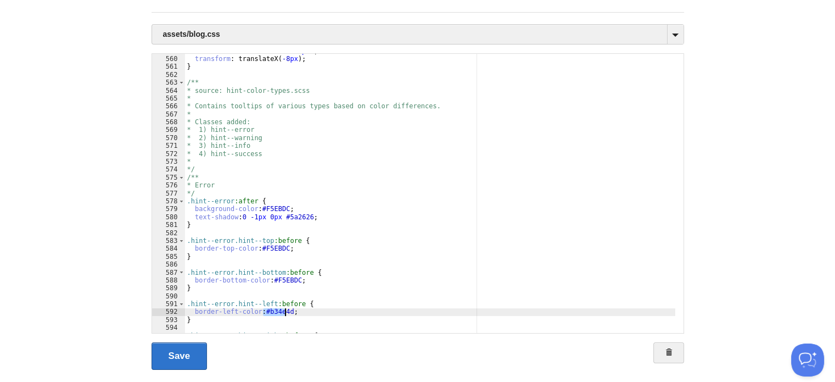
drag, startPoint x: 263, startPoint y: 289, endPoint x: 287, endPoint y: 288, distance: 24.2
click at [287, 288] on div "-moz-transform: translateX( -8 px ); transform : translateX( -8 px ); } /** * s…" at bounding box center [430, 194] width 490 height 295
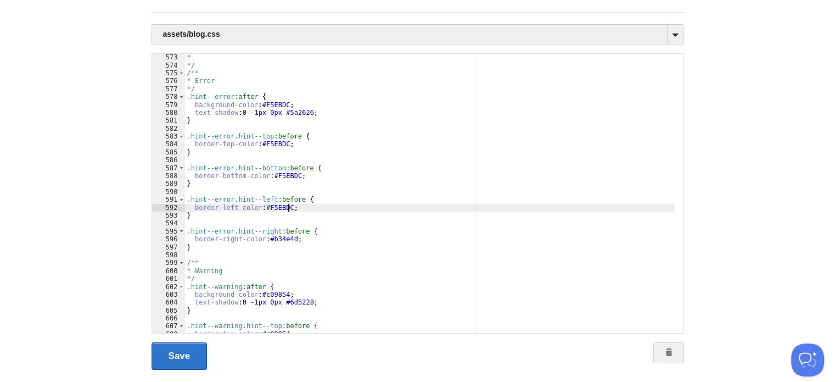
scroll to position [4534, 0]
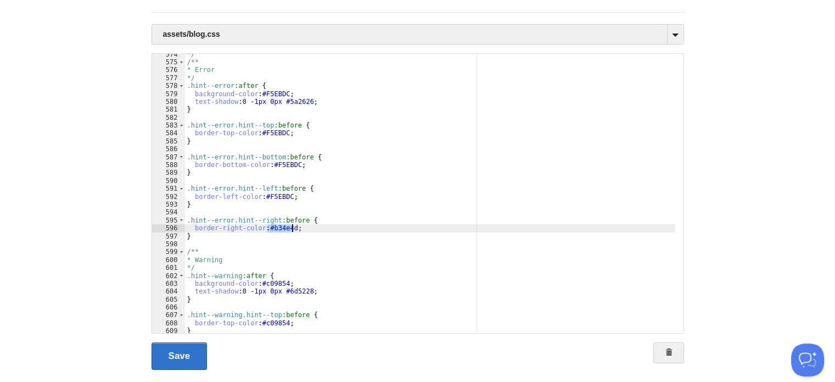
drag, startPoint x: 266, startPoint y: 203, endPoint x: 291, endPoint y: 204, distance: 25.3
click at [291, 204] on div "*/ /** * Error */ .hint--error :after { background-color : #F5EBDC ; text-shado…" at bounding box center [430, 198] width 490 height 295
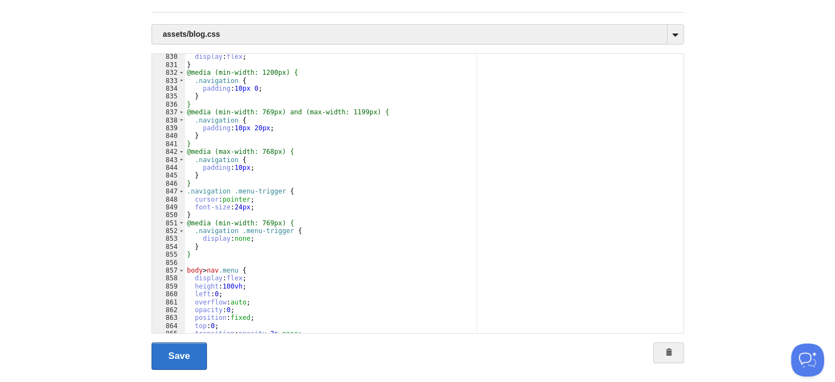
scroll to position [6558, 0]
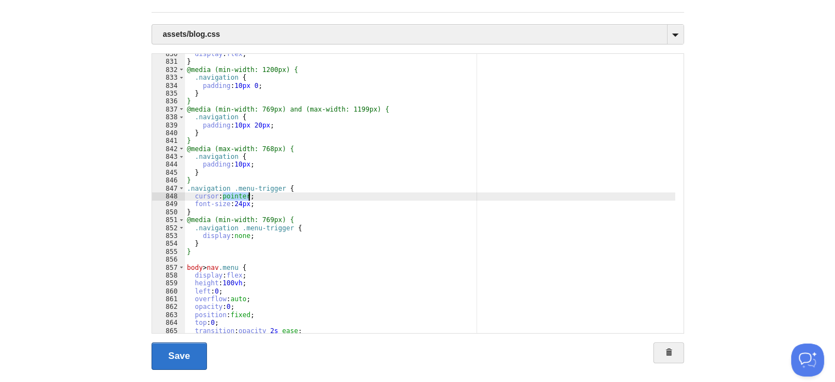
drag, startPoint x: 222, startPoint y: 176, endPoint x: 250, endPoint y: 173, distance: 28.1
click at [250, 173] on div "display : flex ; } @media (min-width: 1200px) { .navigation { padding : 10 px 0…" at bounding box center [430, 197] width 490 height 295
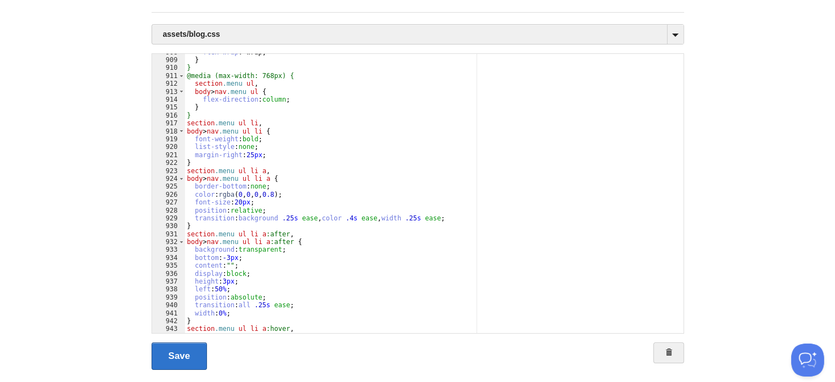
scroll to position [7249, 0]
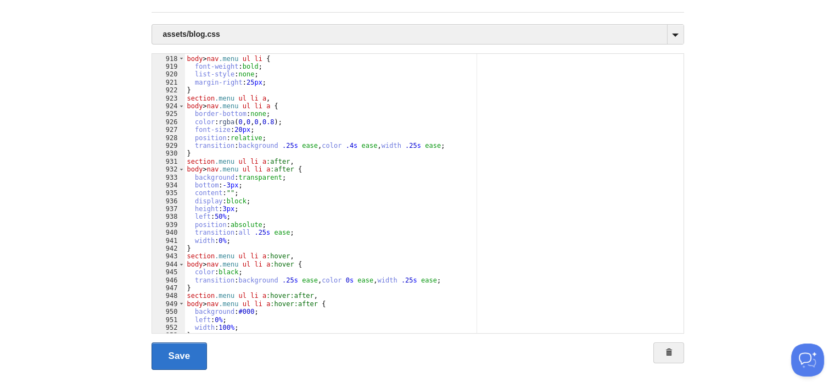
click at [356, 201] on div "section .menu ul li , body > nav .menu ul li { font-weight : bold ; list-style …" at bounding box center [430, 194] width 490 height 295
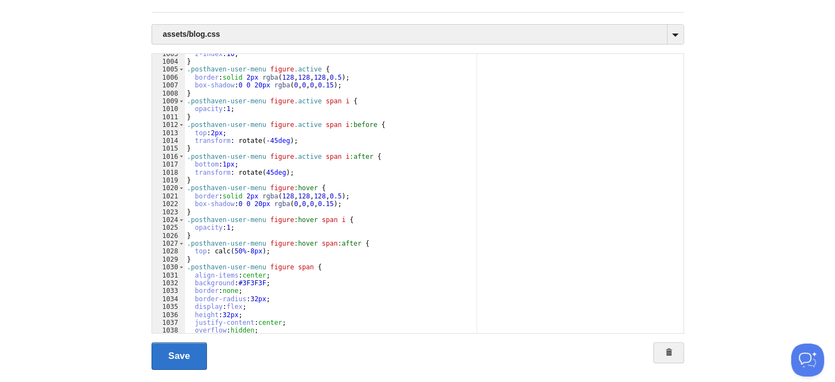
scroll to position [7926, 0]
click at [501, 149] on div "z-index : 10 ; } .posthaven-user-menu figure .active { border : solid 2 px rgba…" at bounding box center [430, 197] width 490 height 295
click at [526, 202] on div "z-index : 10 ; } .posthaven-user-menu figure .active { border : solid 2 px rgba…" at bounding box center [430, 197] width 490 height 295
drag, startPoint x: 239, startPoint y: 258, endPoint x: 263, endPoint y: 257, distance: 23.6
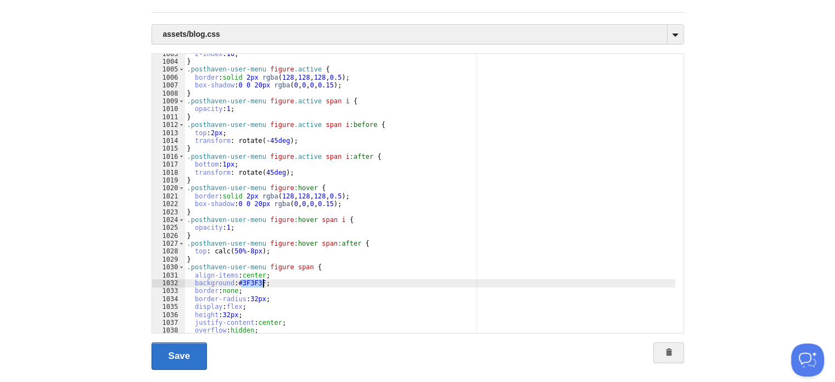
click at [263, 257] on div "z-index : 10 ; } .posthaven-user-menu figure .active { border : solid 2 px rgba…" at bounding box center [430, 197] width 490 height 295
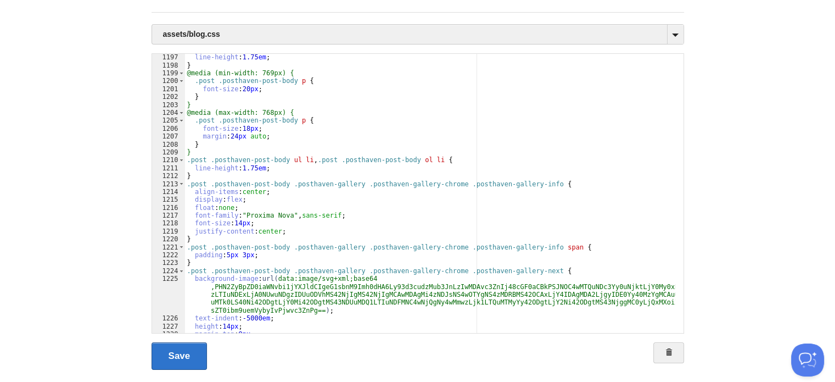
scroll to position [9456, 0]
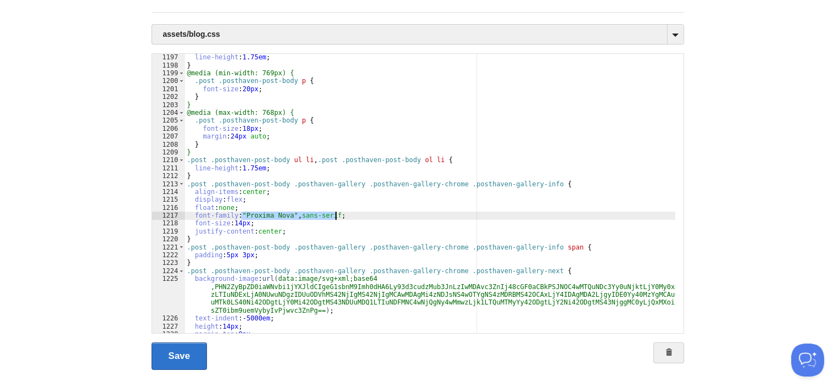
drag, startPoint x: 242, startPoint y: 193, endPoint x: 336, endPoint y: 195, distance: 93.9
click at [336, 195] on div "line-height : 1.75 em ; } @media (min-width: 769px) { .post .posthaven-post-bod…" at bounding box center [430, 200] width 490 height 295
click at [290, 191] on div "line-height : 1.75 em ; } @media (min-width: 769px) { .post .posthaven-post-bod…" at bounding box center [430, 200] width 490 height 295
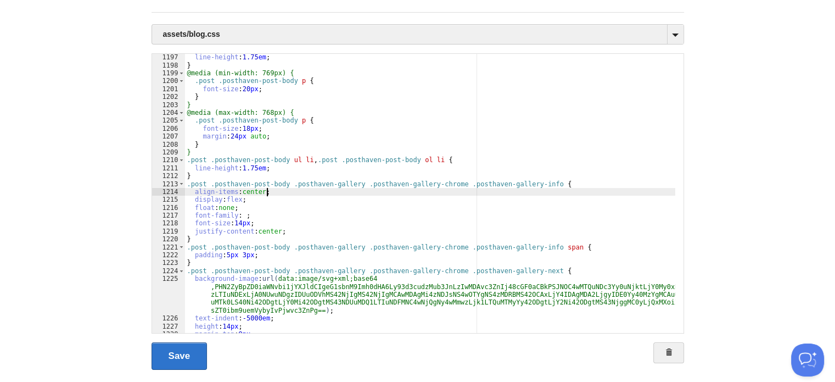
click at [333, 170] on div "line-height : 1.75 em ; } @media (min-width: 769px) { .post .posthaven-post-bod…" at bounding box center [430, 200] width 490 height 295
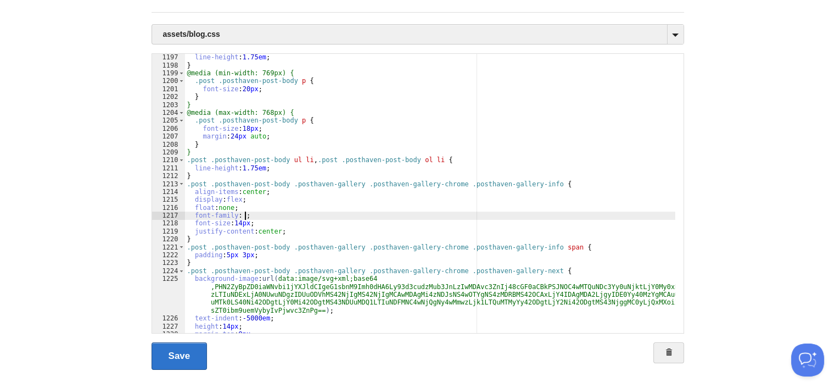
click at [294, 195] on div "line-height : 1.75 em ; } @media (min-width: 769px) { .post .posthaven-post-bod…" at bounding box center [430, 200] width 490 height 295
click at [242, 192] on div "line-height : 1.75 em ; } @media (min-width: 769px) { .post .posthaven-post-bod…" at bounding box center [430, 200] width 490 height 295
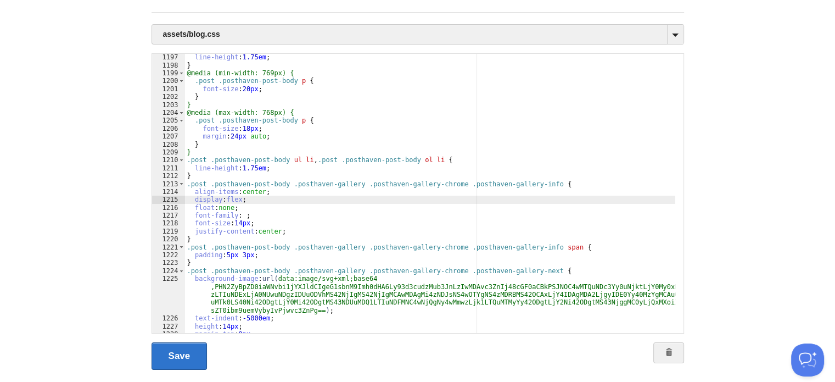
drag, startPoint x: 310, startPoint y: 175, endPoint x: 239, endPoint y: 193, distance: 73.0
click at [239, 193] on div "line-height : 1.75 em ; } @media (min-width: 769px) { .post .posthaven-post-bod…" at bounding box center [430, 200] width 490 height 295
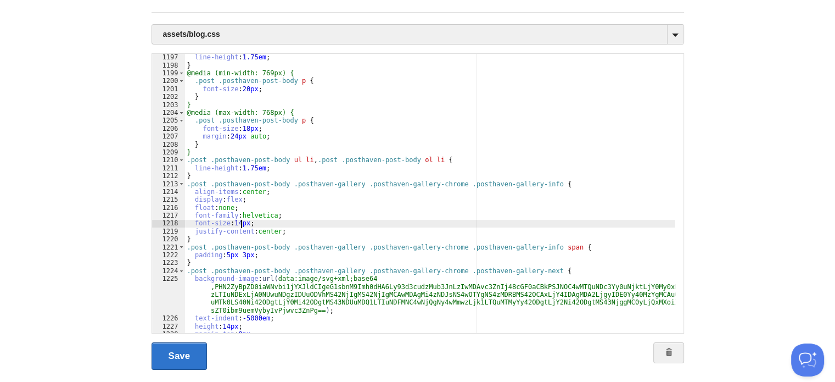
click at [242, 200] on div "line-height : 1.75 em ; } @media (min-width: 769px) { .post .posthaven-post-bod…" at bounding box center [430, 200] width 490 height 295
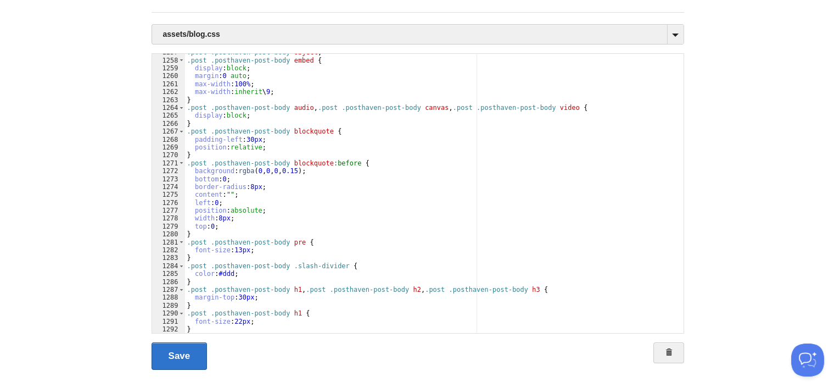
scroll to position [9978, 0]
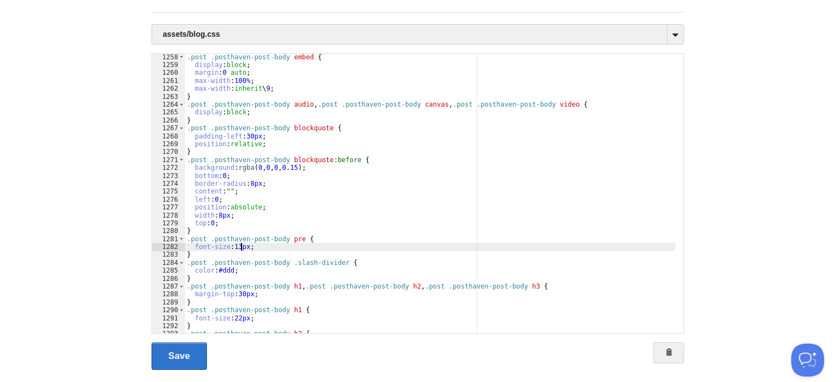
click at [242, 225] on div ".post .posthaven-post-body embed { display : block ; margin : 0 auto ; max-widt…" at bounding box center [430, 200] width 490 height 295
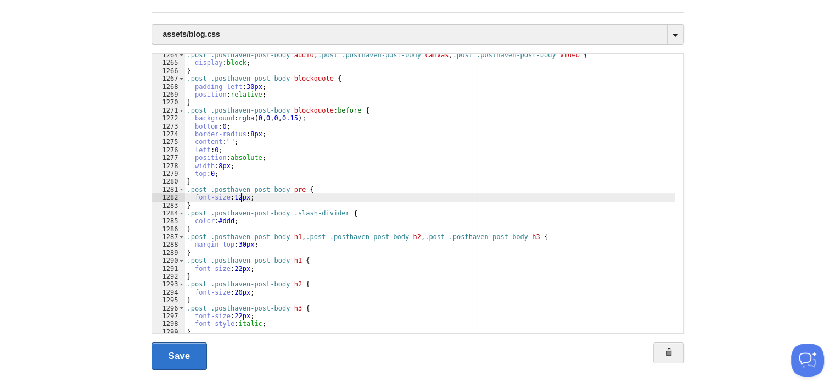
scroll to position [10027, 0]
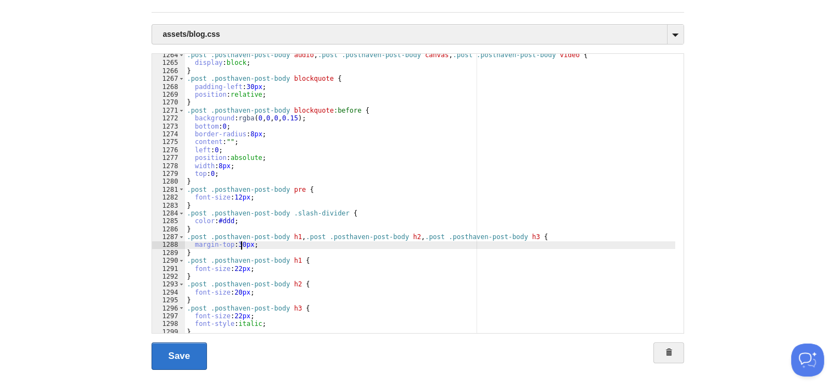
click at [242, 221] on div ".post .posthaven-post-body audio , .post .posthaven-post-body canvas , .post .p…" at bounding box center [430, 198] width 490 height 295
type textarea ""
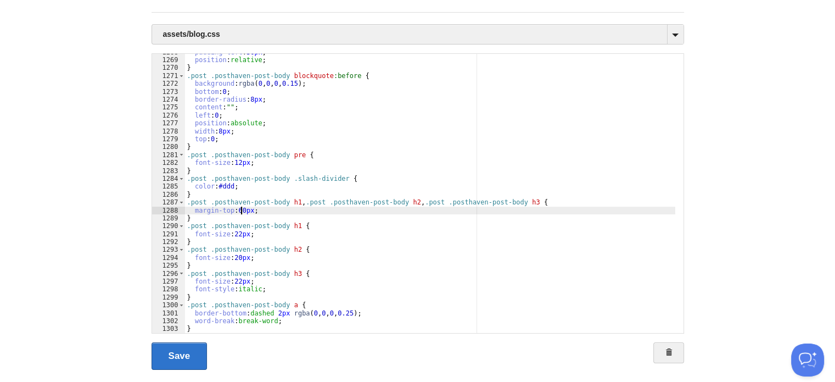
scroll to position [10065, 0]
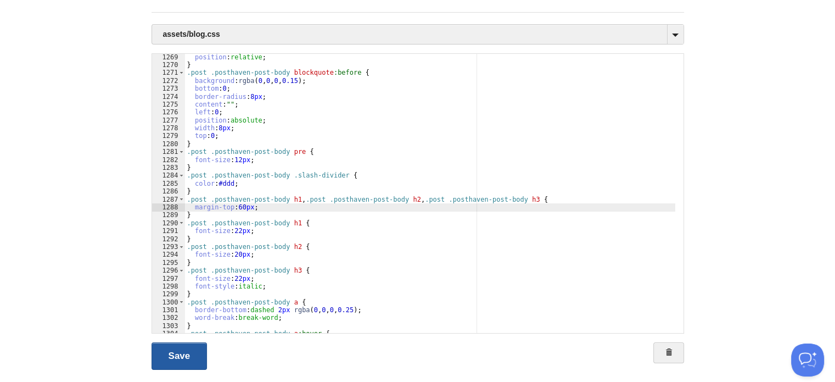
click at [175, 342] on link "Save" at bounding box center [180, 355] width 56 height 27
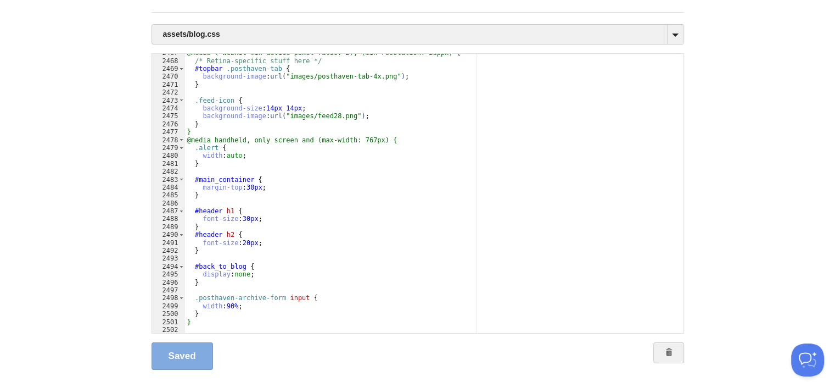
scroll to position [19618, 0]
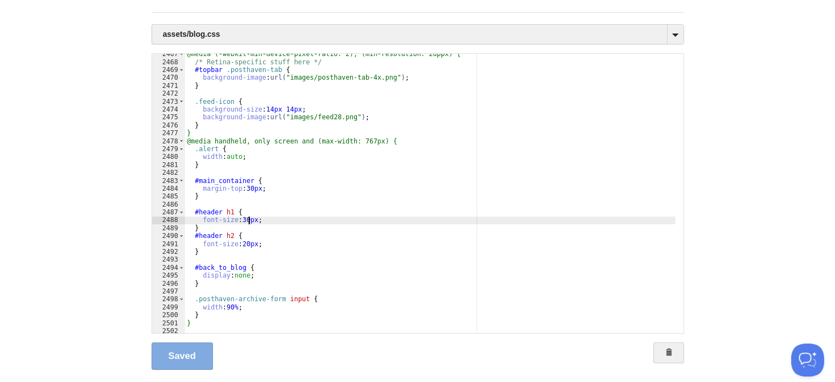
click at [248, 199] on div "@media (-webkit-min-device-pixel-ratio: 2), (min-resolution: 2dppx) { /* Retina…" at bounding box center [430, 197] width 490 height 295
type textarea ""
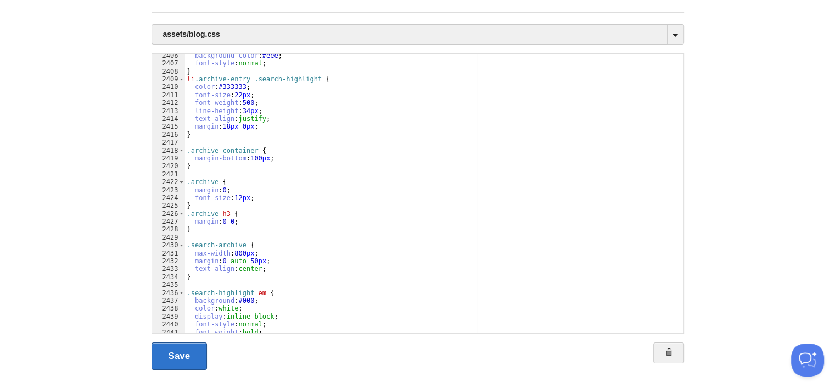
scroll to position [19131, 0]
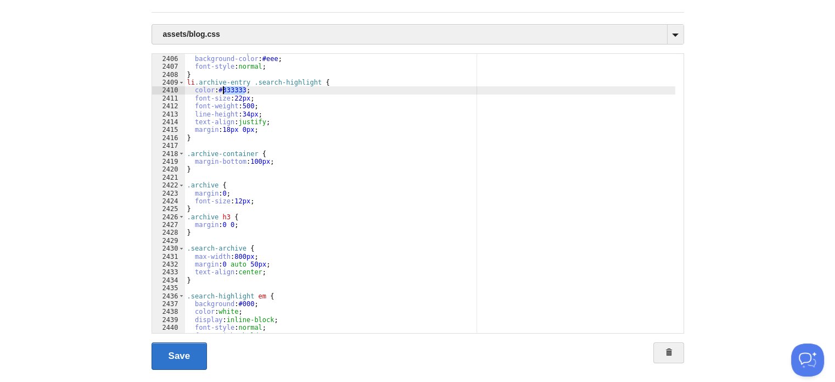
drag, startPoint x: 243, startPoint y: 65, endPoint x: 224, endPoint y: 65, distance: 19.2
click at [224, 65] on div "li .archive-entry em { background-color : #eee ; font-style : normal ; } li .ar…" at bounding box center [430, 194] width 490 height 295
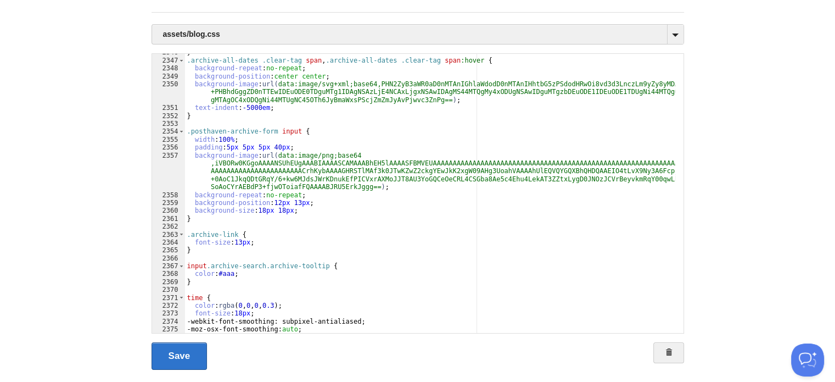
scroll to position [18612, 0]
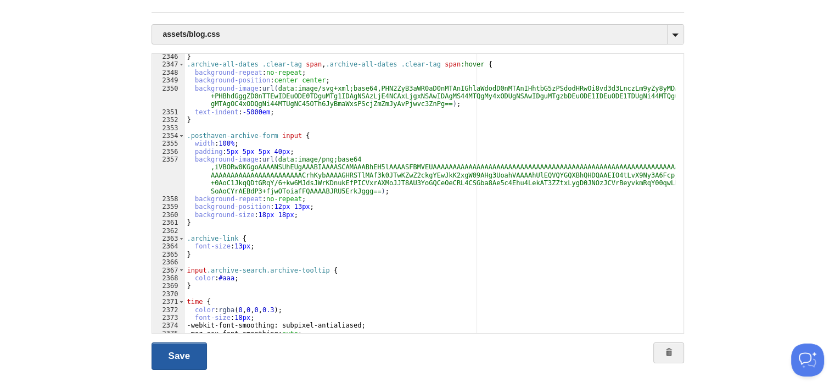
click at [173, 345] on link "Save" at bounding box center [180, 355] width 56 height 27
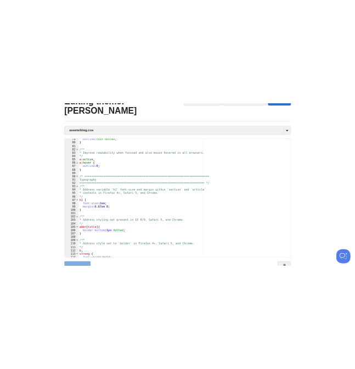
scroll to position [620, 0]
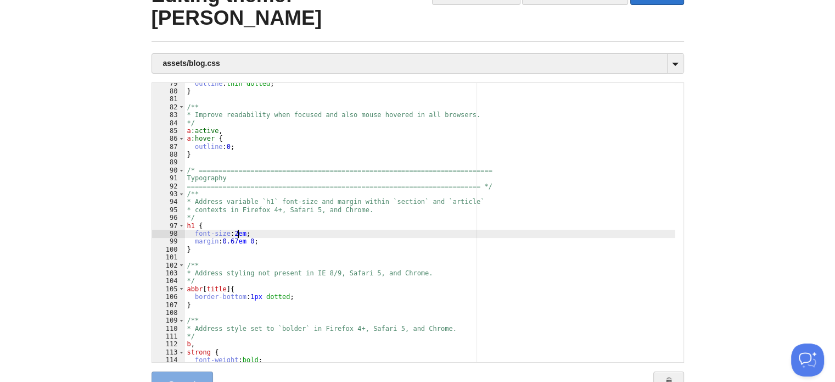
click at [237, 210] on div "outline : thin dotted ; } /** * Improve readability when focused and also mouse…" at bounding box center [430, 227] width 490 height 295
type textarea ""
click at [173, 371] on link "Save" at bounding box center [180, 384] width 56 height 27
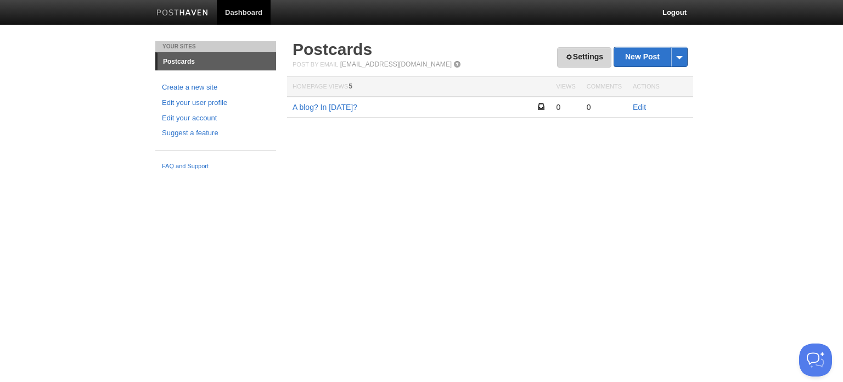
click at [582, 65] on link "Settings" at bounding box center [584, 57] width 54 height 20
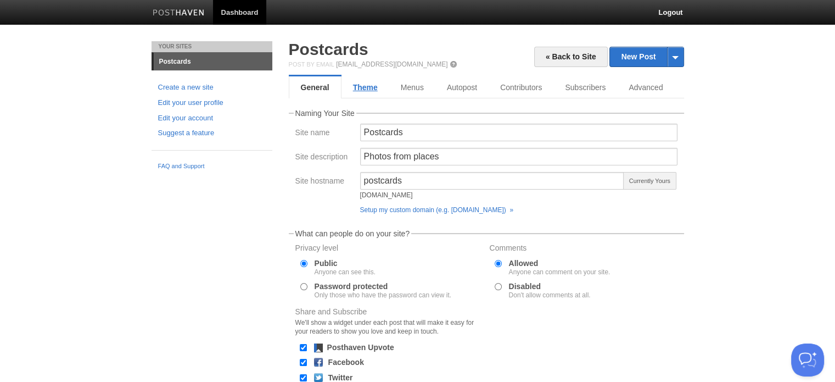
click at [363, 85] on link "Theme" at bounding box center [365, 87] width 48 height 22
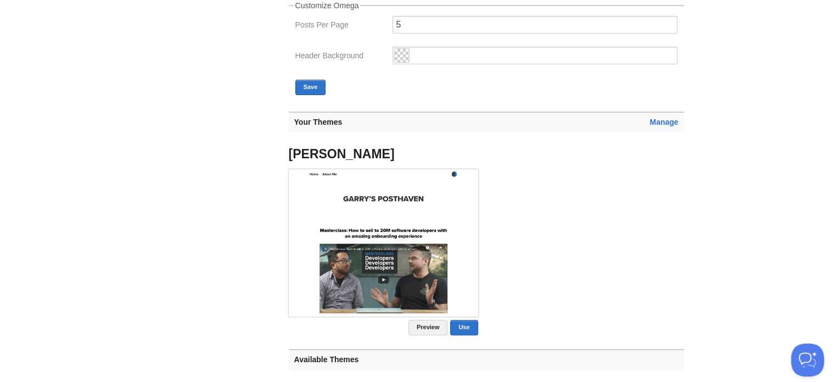
scroll to position [336, 0]
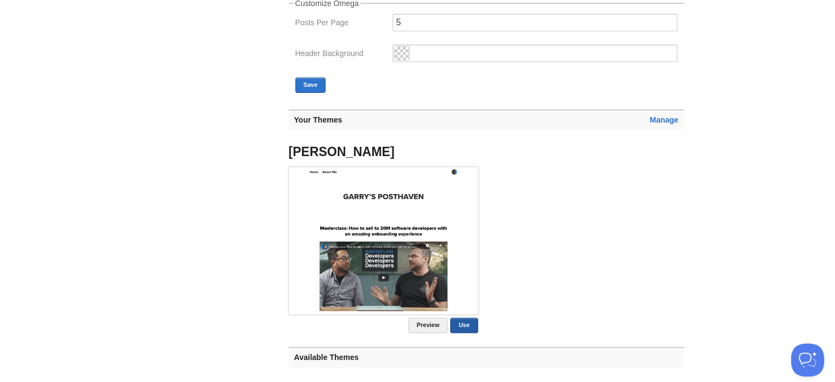
click at [460, 326] on link "Use" at bounding box center [463, 324] width 27 height 15
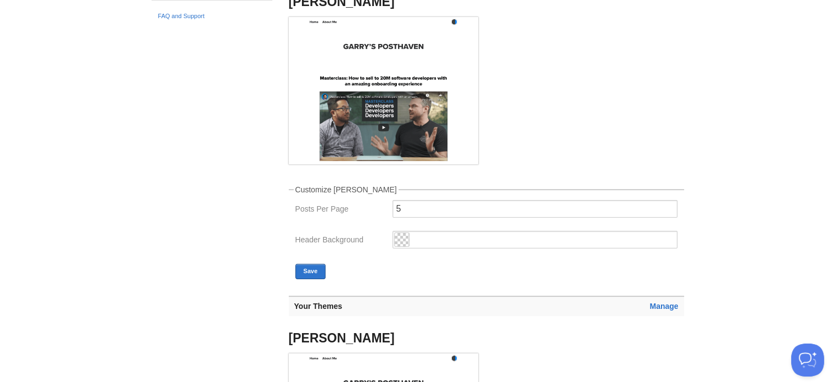
scroll to position [149, 0]
click at [305, 265] on button "Save" at bounding box center [310, 271] width 31 height 15
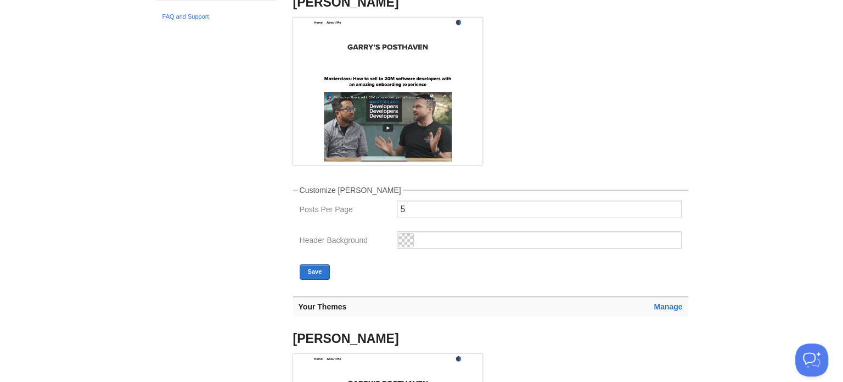
scroll to position [0, 0]
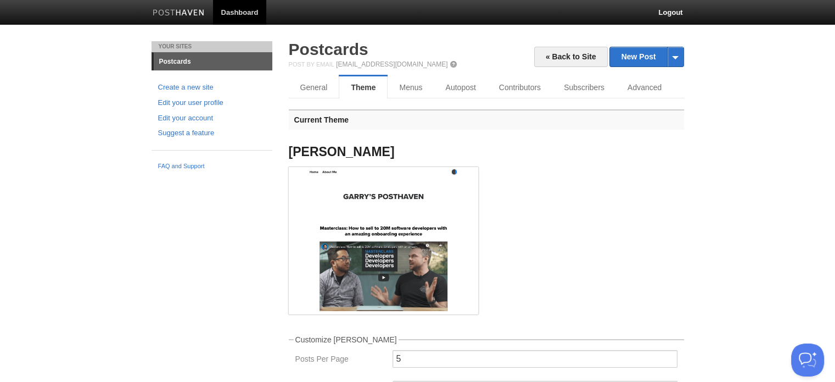
click at [176, 63] on link "Postcards" at bounding box center [213, 62] width 119 height 18
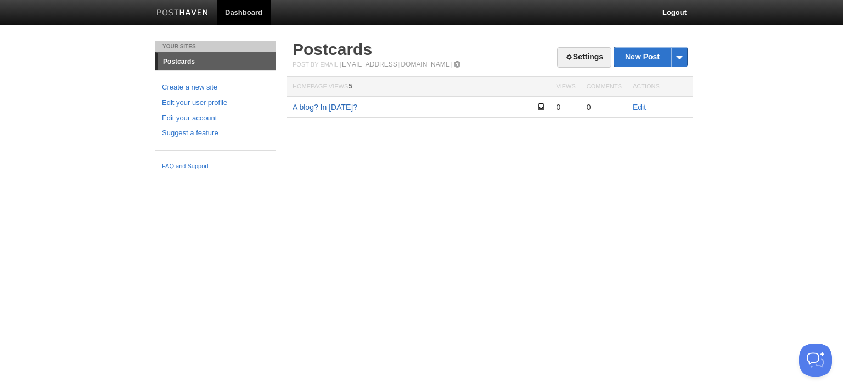
click at [333, 107] on link "A blog? In [DATE]?" at bounding box center [325, 107] width 65 height 9
click at [65, 53] on body "Dashboard Logout Your Sites Postcards Create a new site Edit your user profile …" at bounding box center [421, 87] width 843 height 175
click at [329, 52] on link "Postcards" at bounding box center [333, 49] width 80 height 18
click at [179, 116] on link "Edit your account" at bounding box center [216, 119] width 108 height 12
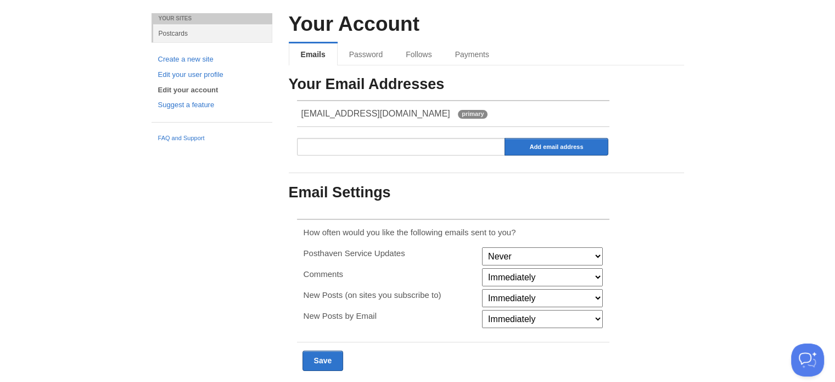
scroll to position [24, 0]
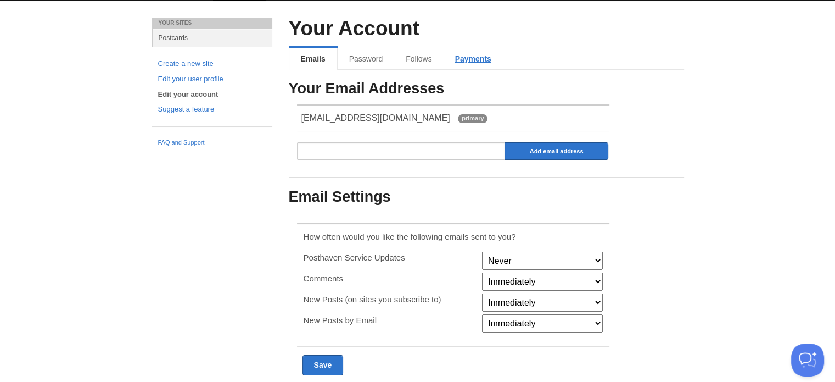
click at [482, 62] on link "Payments" at bounding box center [473, 59] width 59 height 22
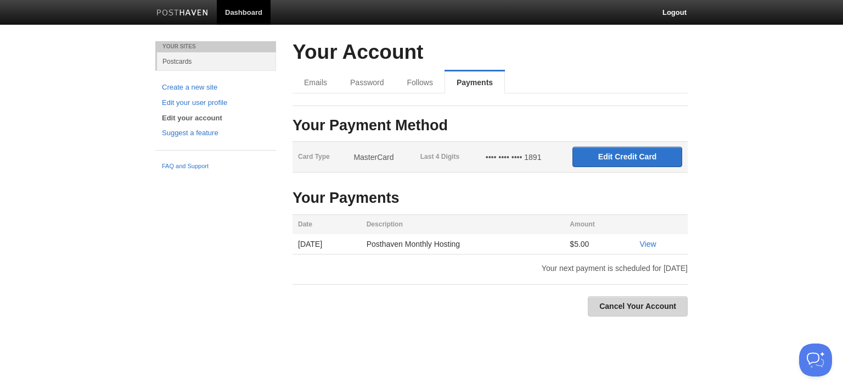
click at [602, 300] on link "Cancel Your Account" at bounding box center [638, 306] width 100 height 20
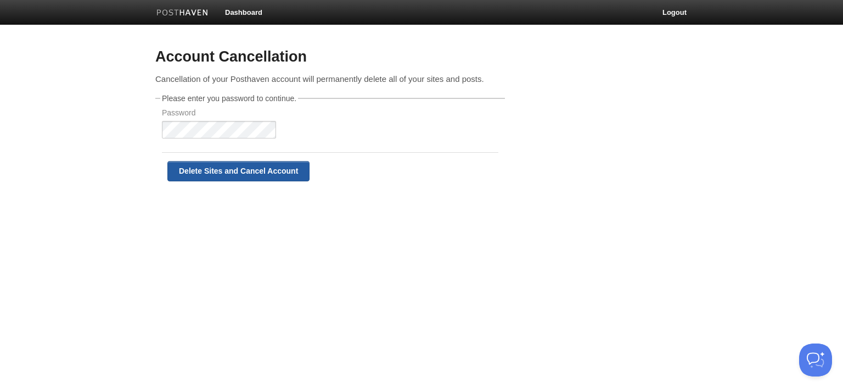
click at [236, 167] on input "Delete Sites and Cancel Account" at bounding box center [238, 171] width 142 height 20
